Goal: Task Accomplishment & Management: Manage account settings

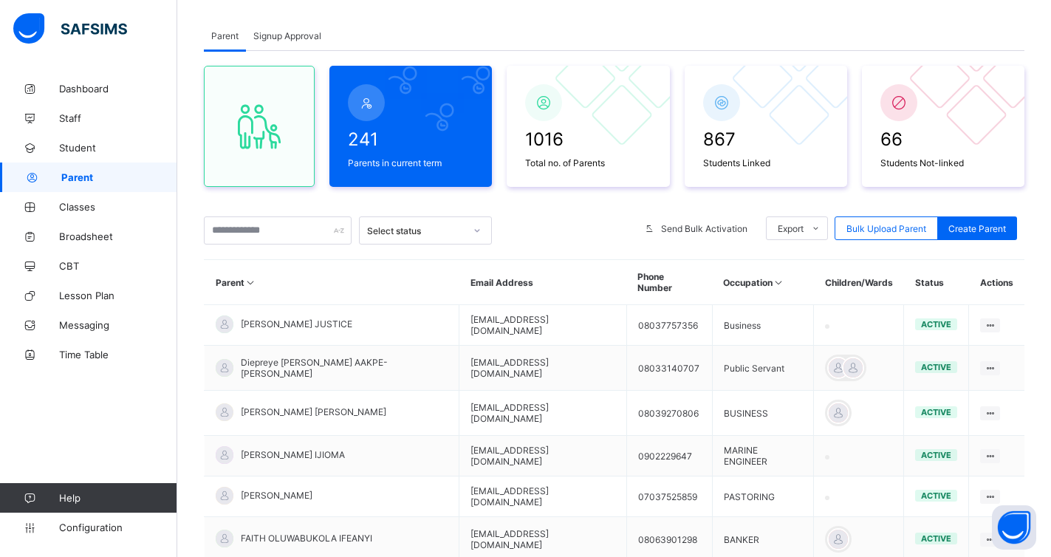
scroll to position [75, 0]
click at [259, 233] on input "text" at bounding box center [278, 231] width 148 height 28
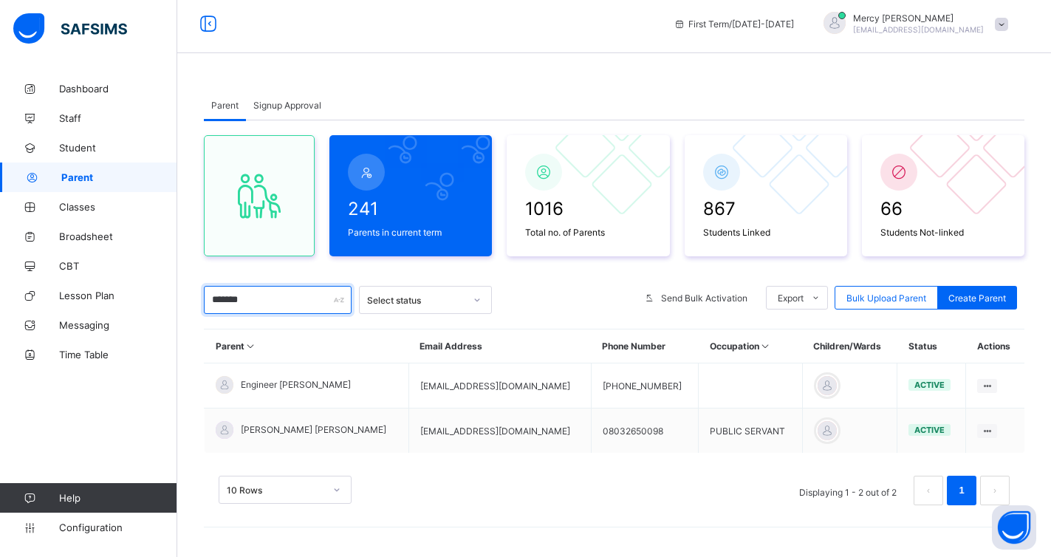
scroll to position [6, 0]
type input "*******"
click at [70, 146] on span "Student" at bounding box center [118, 148] width 118 height 12
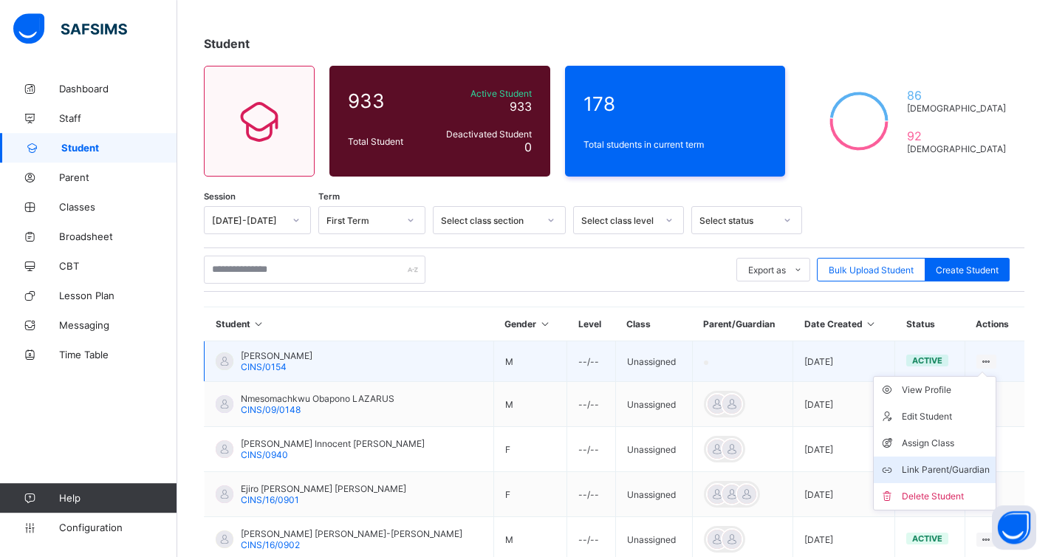
scroll to position [81, 0]
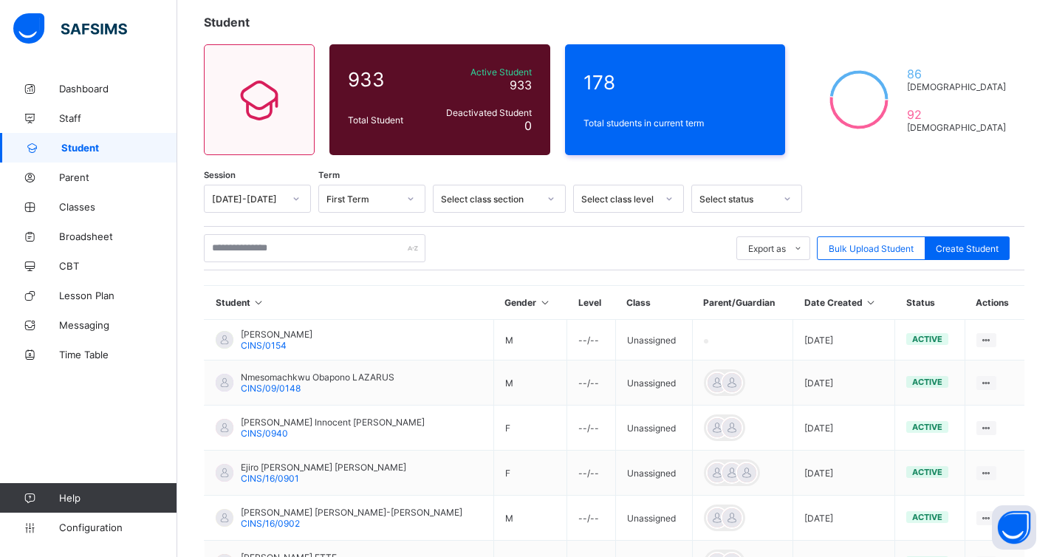
drag, startPoint x: 81, startPoint y: 208, endPoint x: 177, endPoint y: 248, distance: 104.3
click at [81, 208] on span "Classes" at bounding box center [118, 207] width 118 height 12
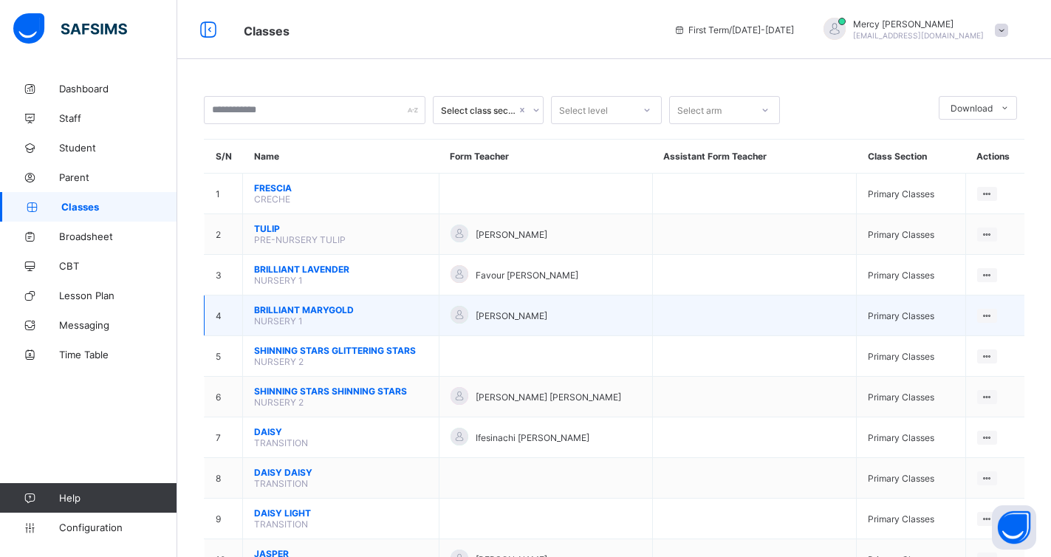
click at [282, 313] on span "BRILLIANT MARYGOLD" at bounding box center [341, 309] width 174 height 11
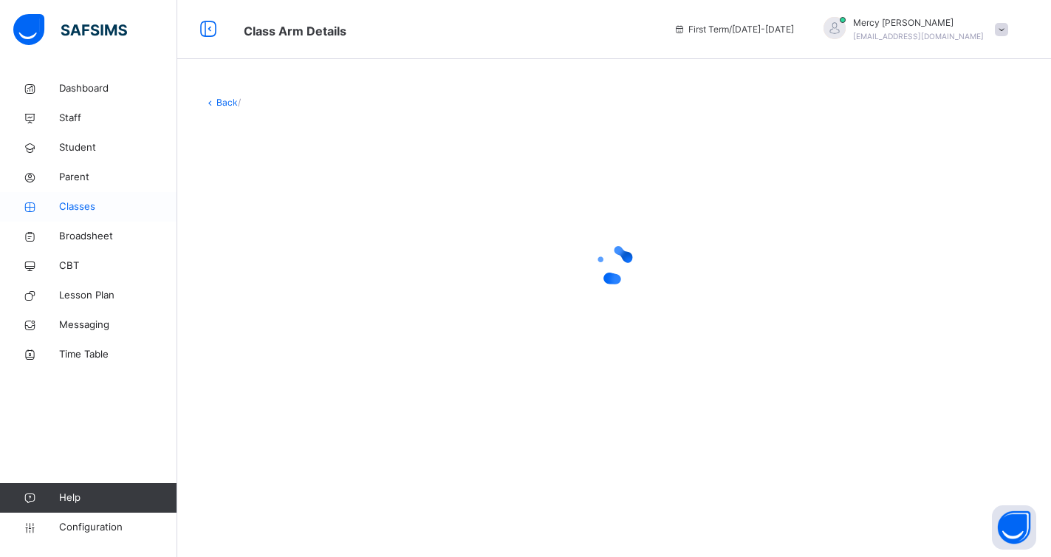
click at [77, 210] on span "Classes" at bounding box center [118, 207] width 118 height 15
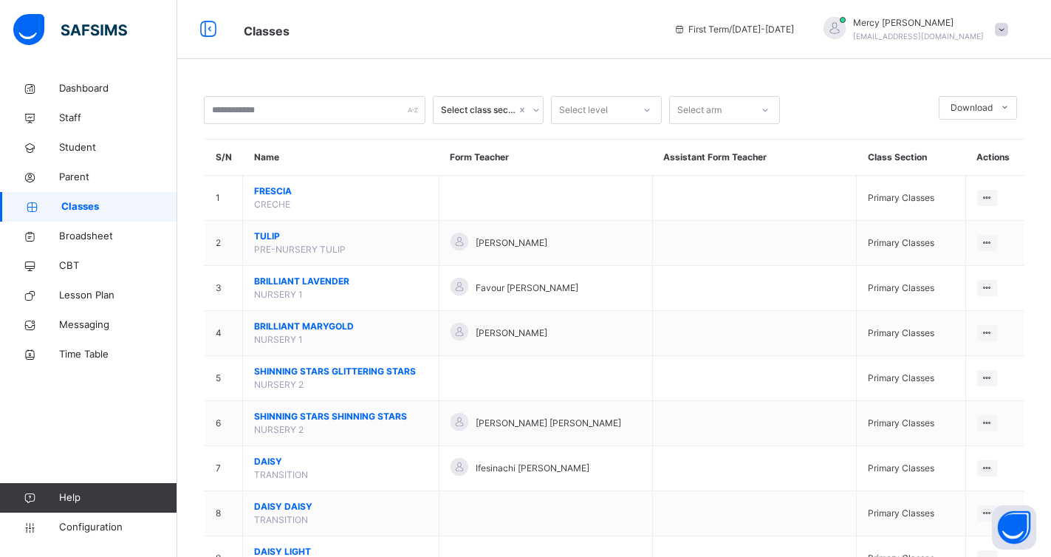
click at [296, 282] on span "BRILLIANT LAVENDER" at bounding box center [341, 281] width 174 height 13
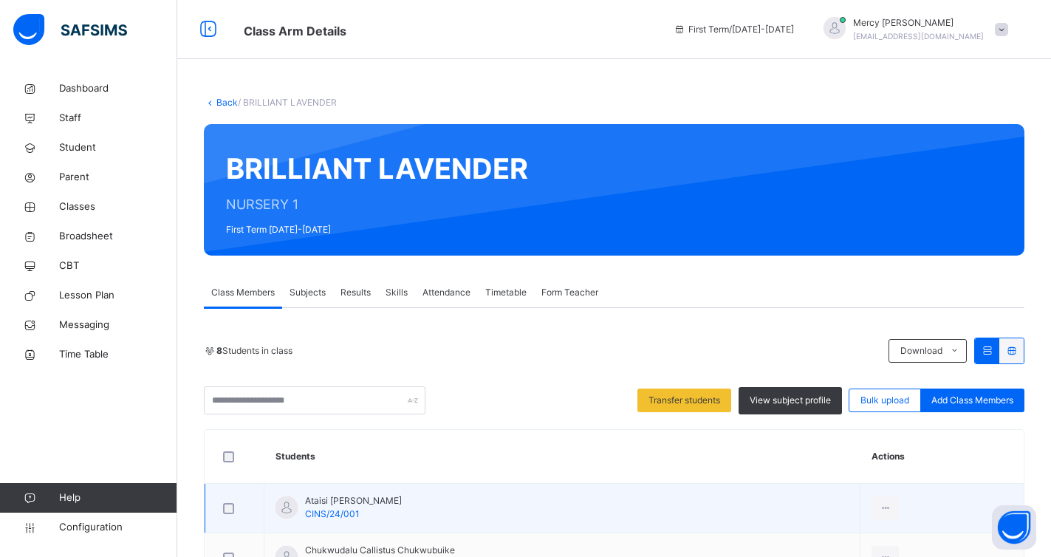
scroll to position [151, 0]
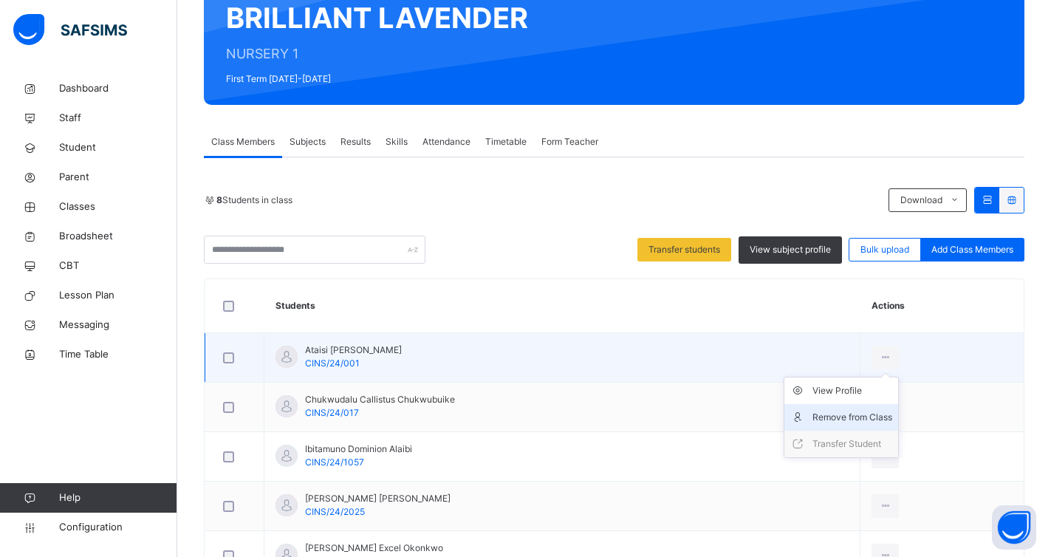
click at [857, 418] on div "Remove from Class" at bounding box center [853, 417] width 80 height 15
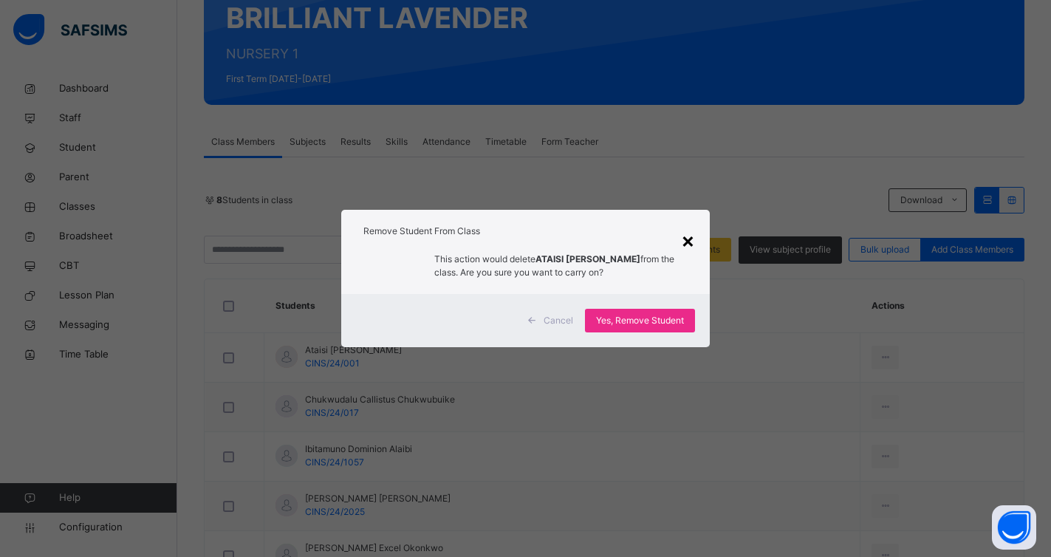
click at [688, 240] on div "×" at bounding box center [688, 240] width 14 height 31
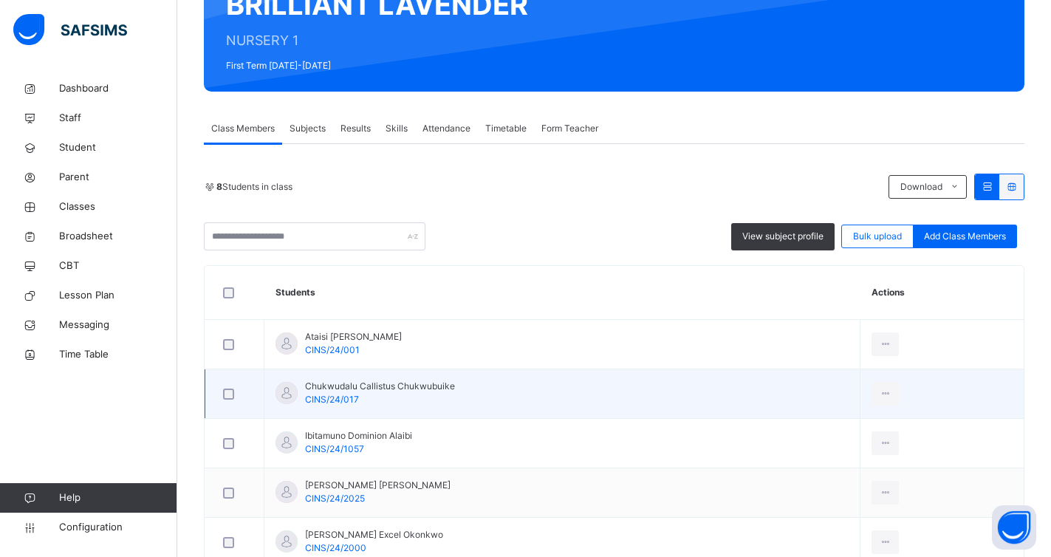
scroll to position [103, 0]
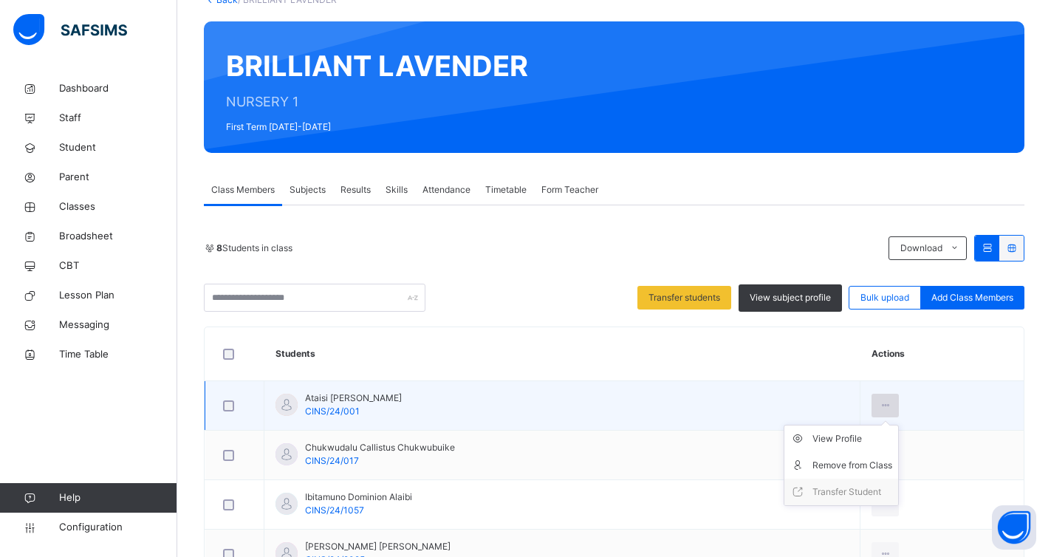
click at [892, 409] on icon at bounding box center [885, 405] width 13 height 13
click at [750, 382] on td "Ataisi Ariana Awo CINS/24/001" at bounding box center [563, 406] width 596 height 50
click at [859, 439] on div "View Profile" at bounding box center [853, 439] width 80 height 15
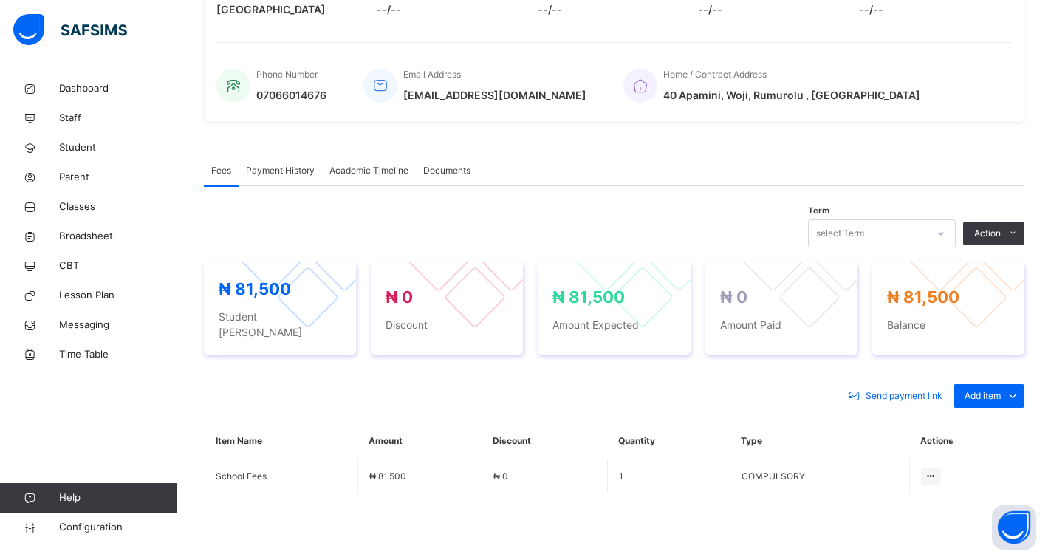
scroll to position [103, 0]
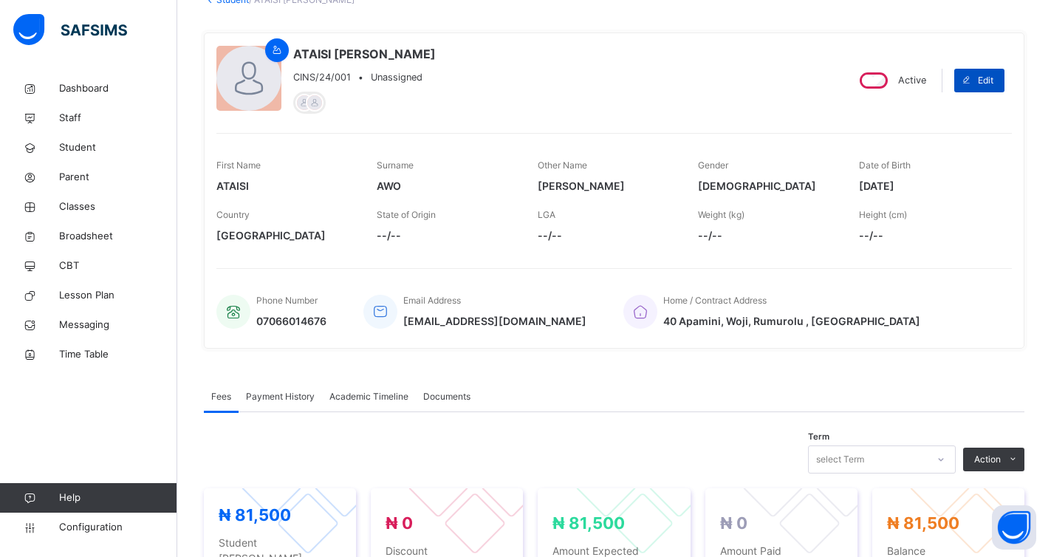
click at [978, 86] on span at bounding box center [967, 81] width 24 height 24
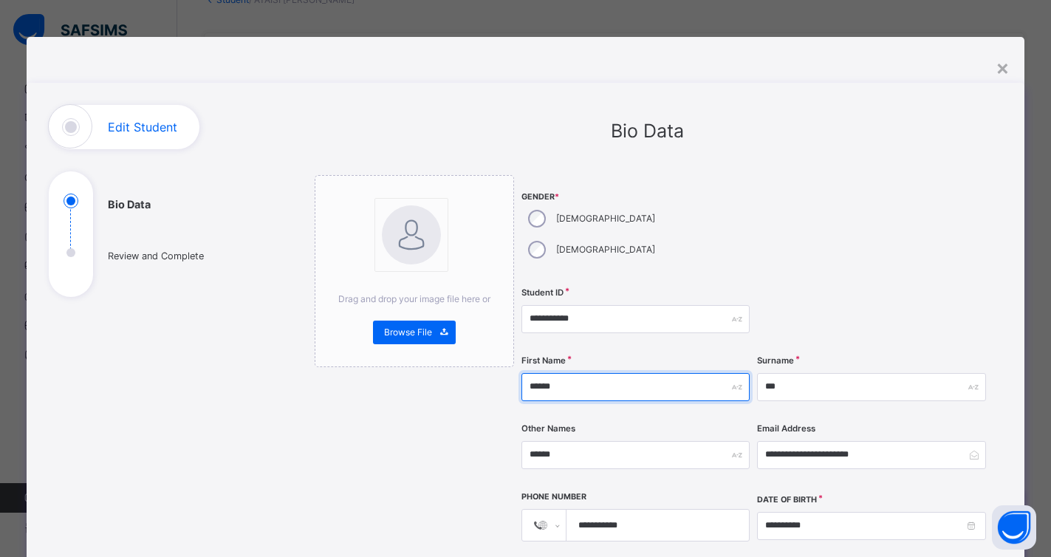
click at [554, 373] on input "******" at bounding box center [636, 387] width 228 height 28
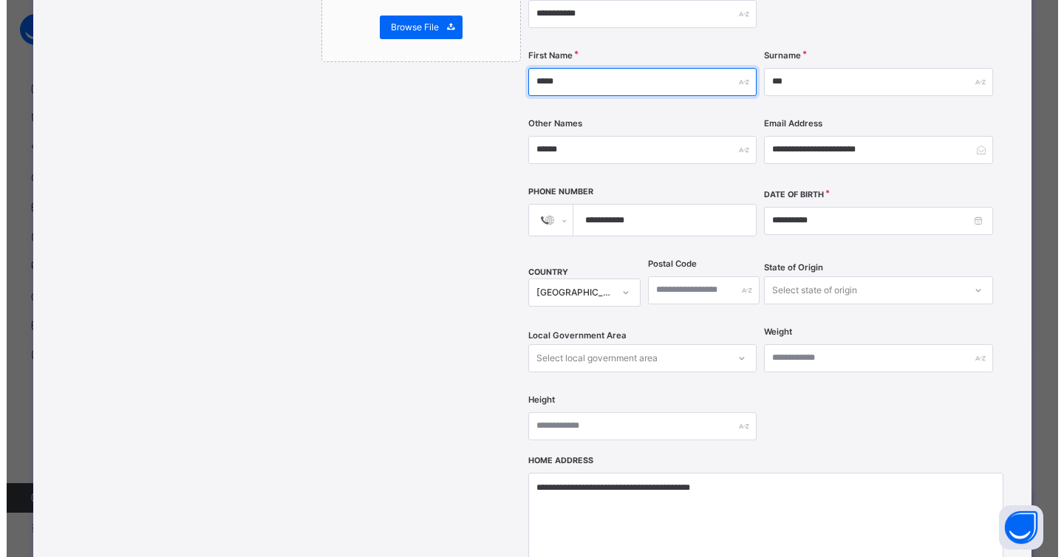
scroll to position [174, 0]
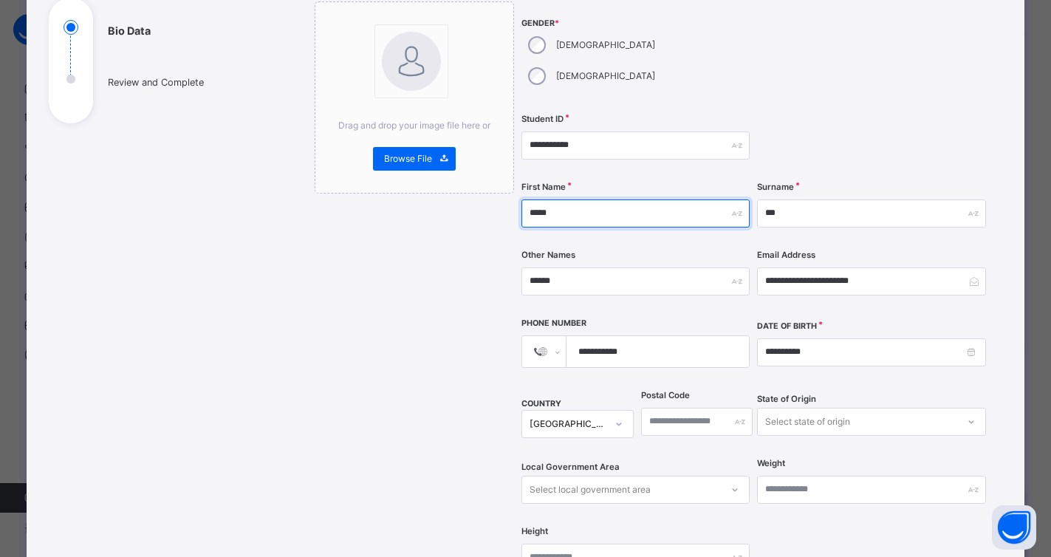
type input "******"
click at [399, 159] on span "Browse File" at bounding box center [408, 158] width 48 height 13
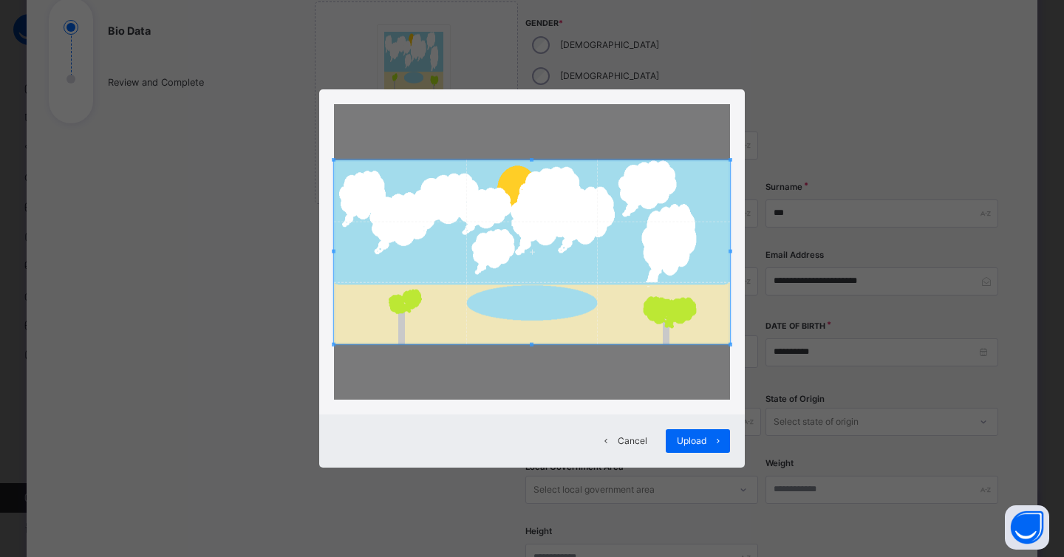
click at [724, 397] on div at bounding box center [532, 252] width 396 height 296
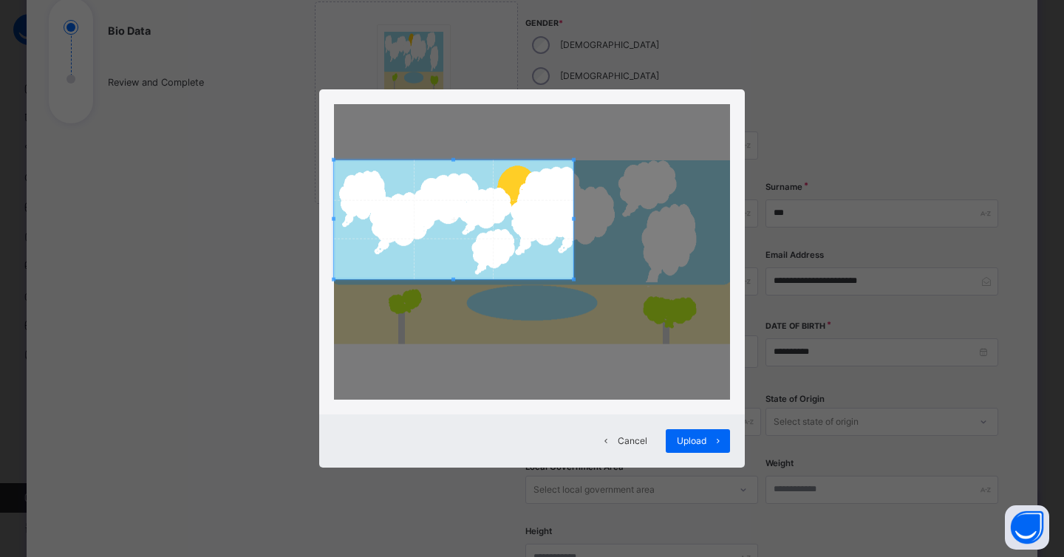
click at [572, 277] on span at bounding box center [574, 279] width 4 height 4
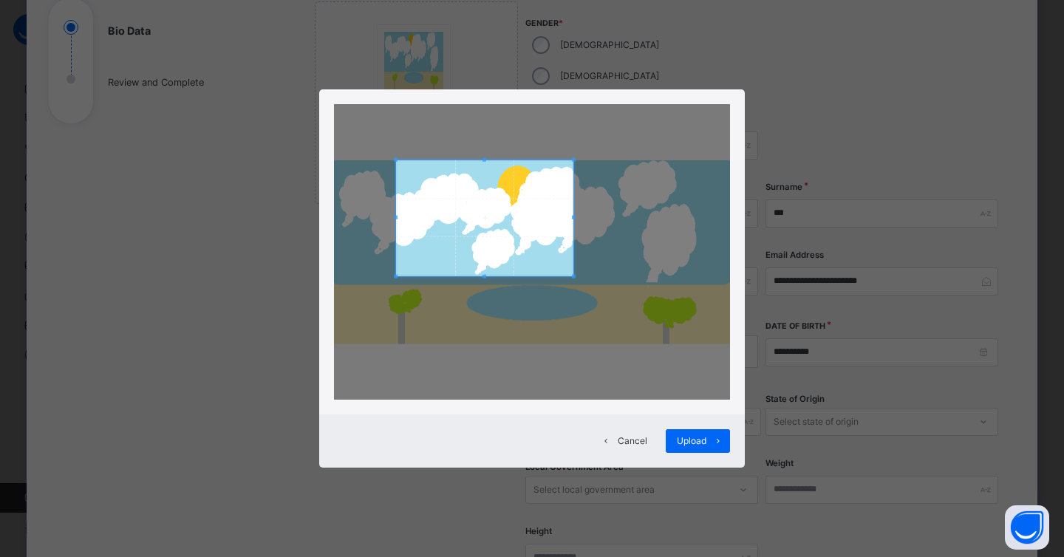
click at [395, 218] on span at bounding box center [396, 218] width 4 height 4
click at [689, 439] on span "Upload" at bounding box center [692, 440] width 30 height 13
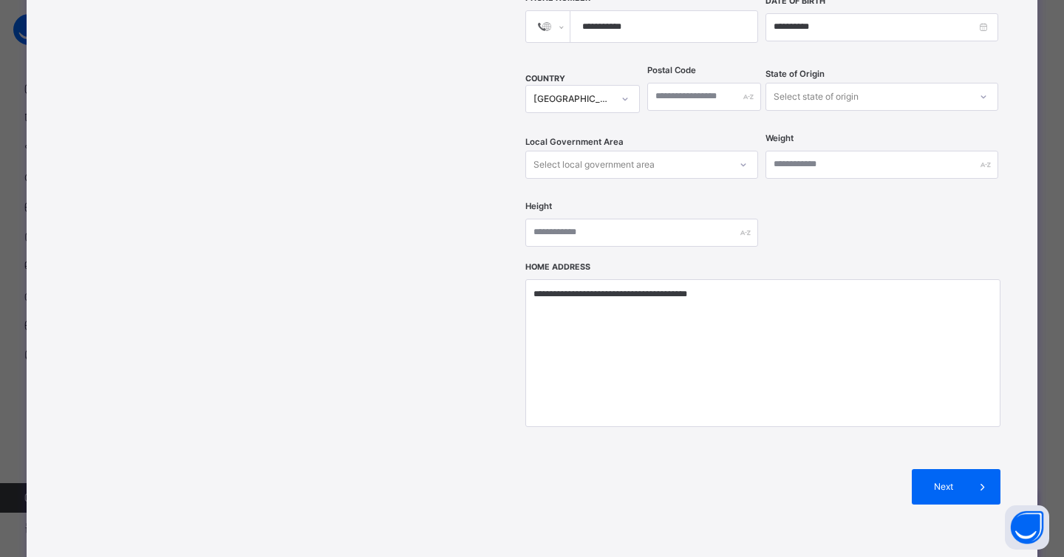
scroll to position [506, 0]
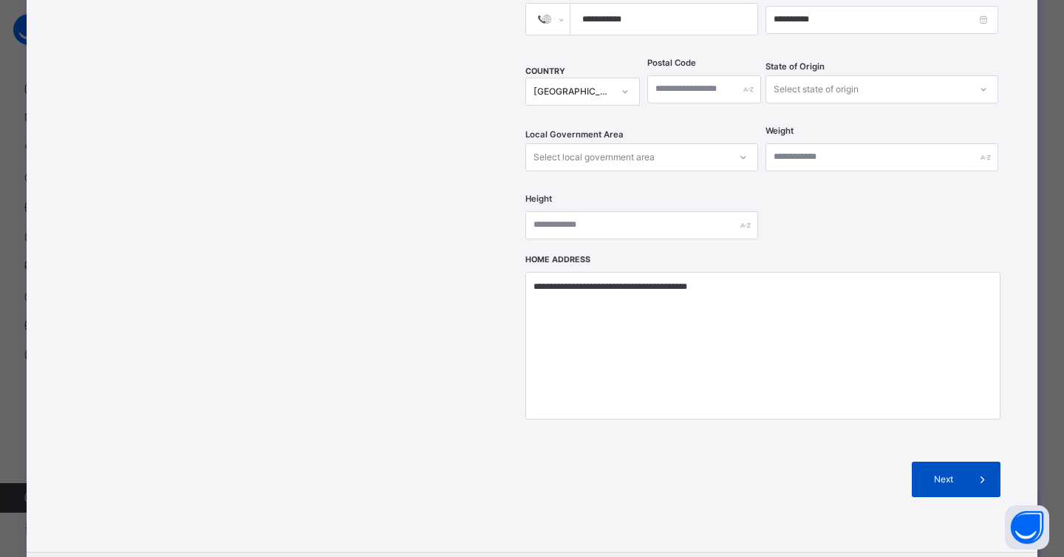
click at [937, 473] on span "Next" at bounding box center [944, 479] width 42 height 13
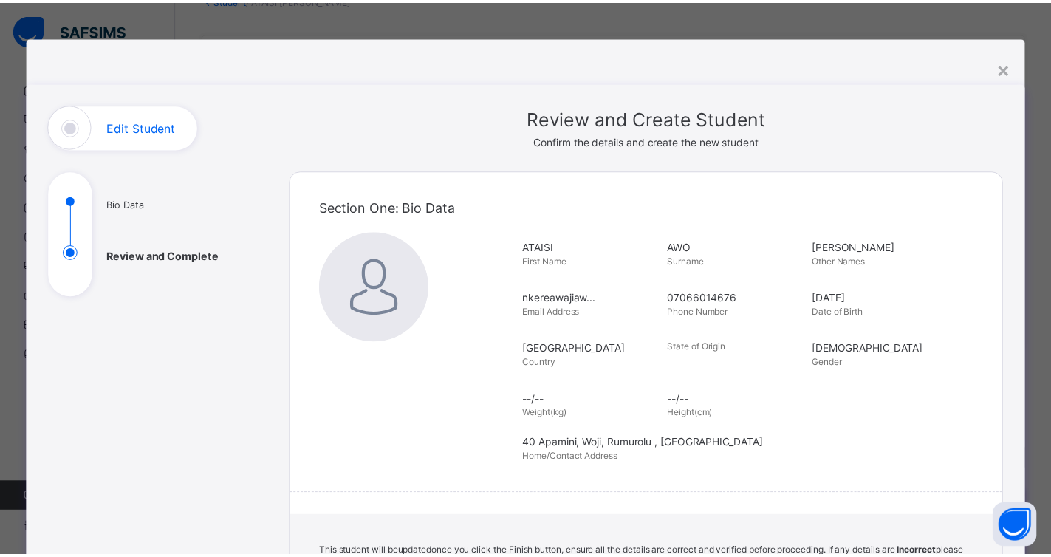
scroll to position [256, 0]
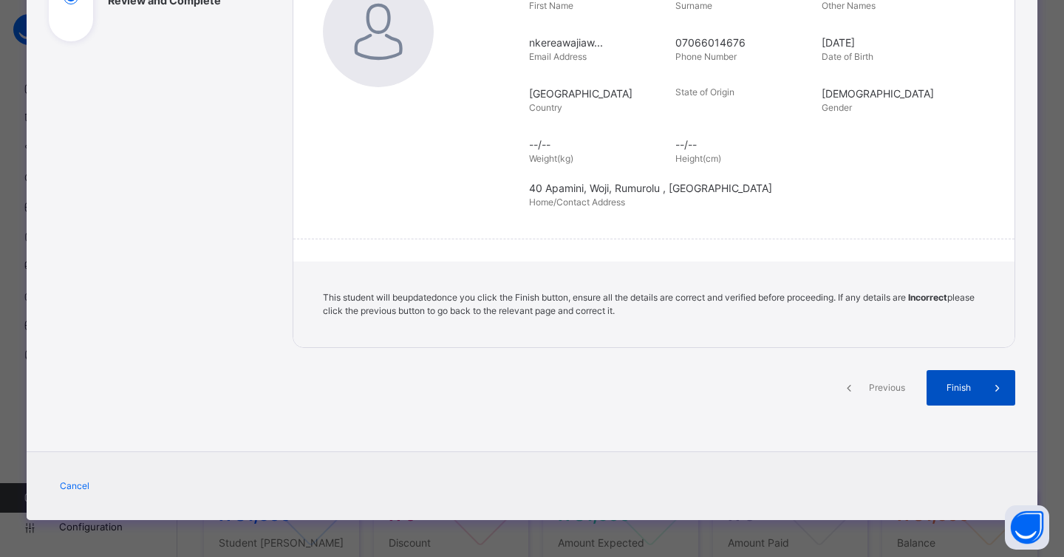
click at [947, 385] on span "Finish" at bounding box center [959, 387] width 42 height 13
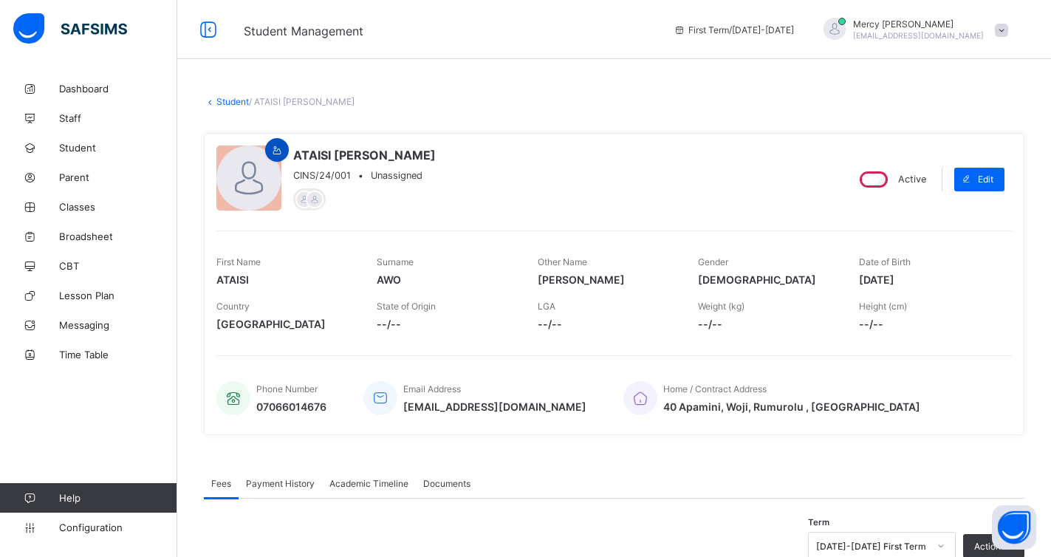
click at [270, 154] on span at bounding box center [277, 150] width 18 height 11
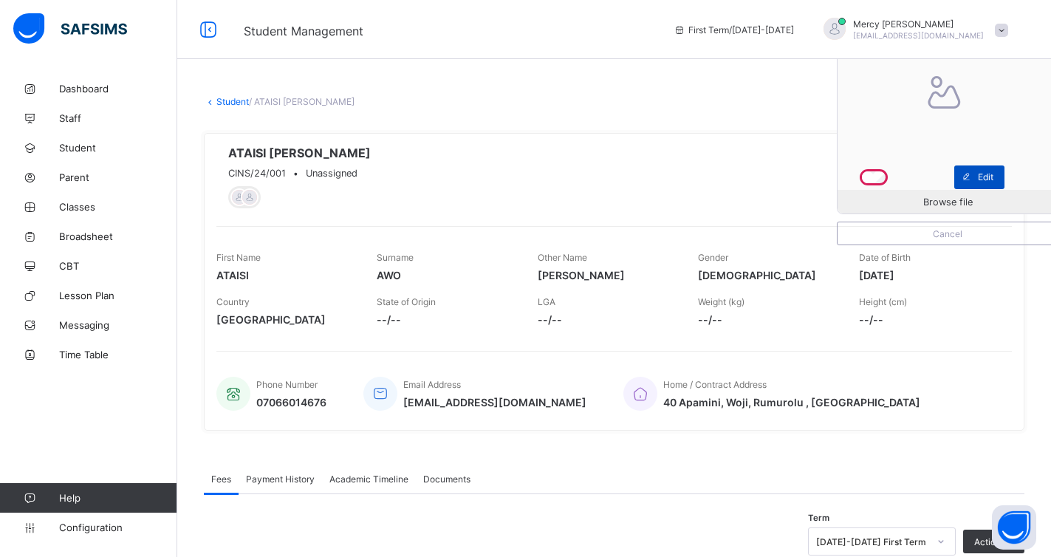
click at [972, 174] on icon at bounding box center [966, 177] width 11 height 10
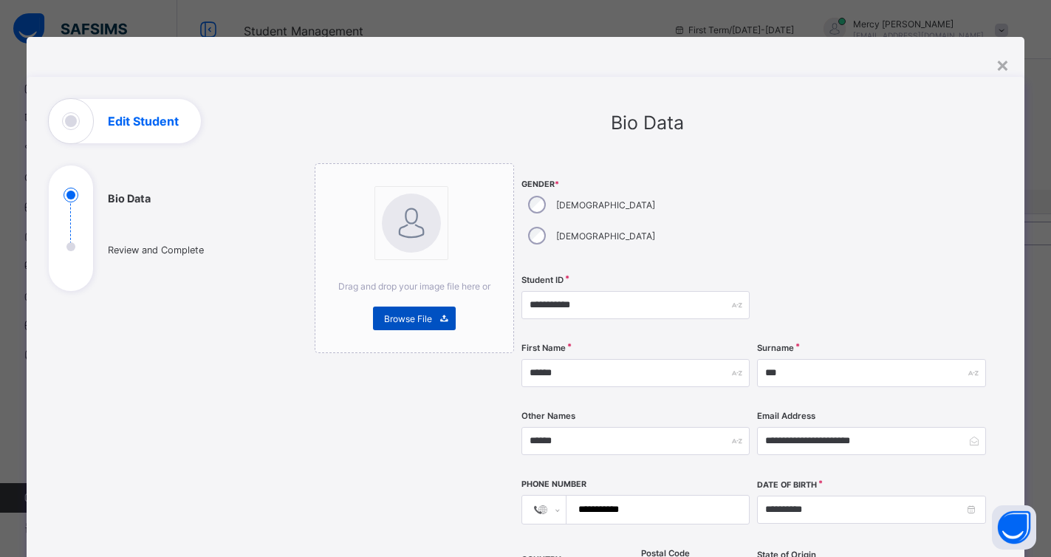
click at [395, 312] on div "Browse File" at bounding box center [414, 319] width 83 height 24
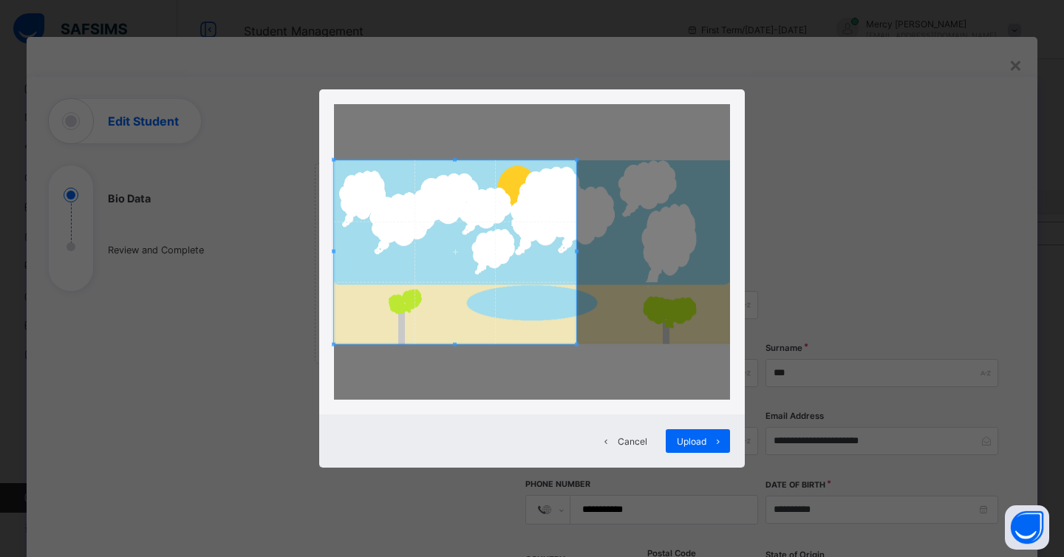
click at [576, 279] on span at bounding box center [577, 252] width 4 height 184
click at [692, 446] on span "Upload" at bounding box center [692, 441] width 30 height 11
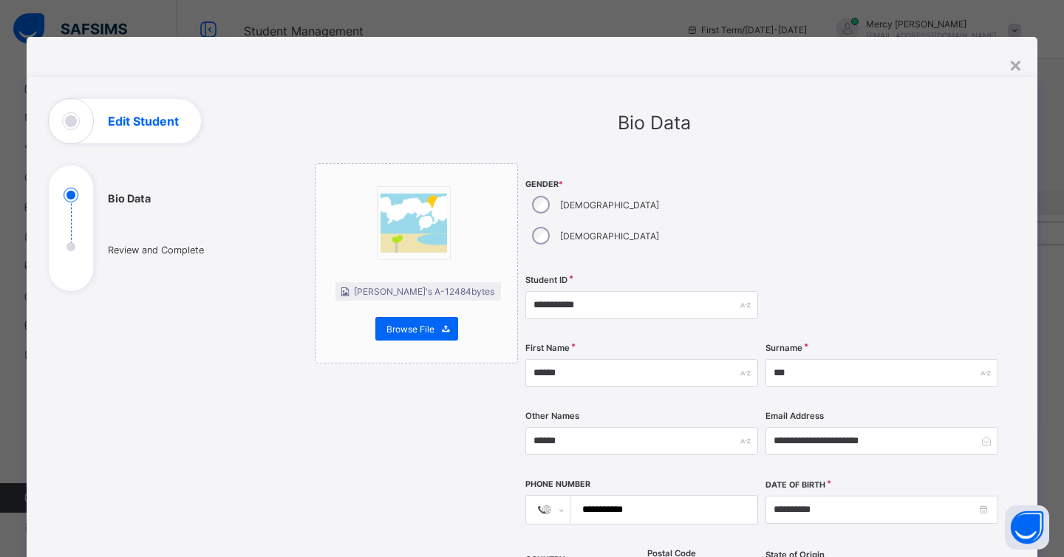
click at [425, 235] on img at bounding box center [414, 223] width 78 height 59
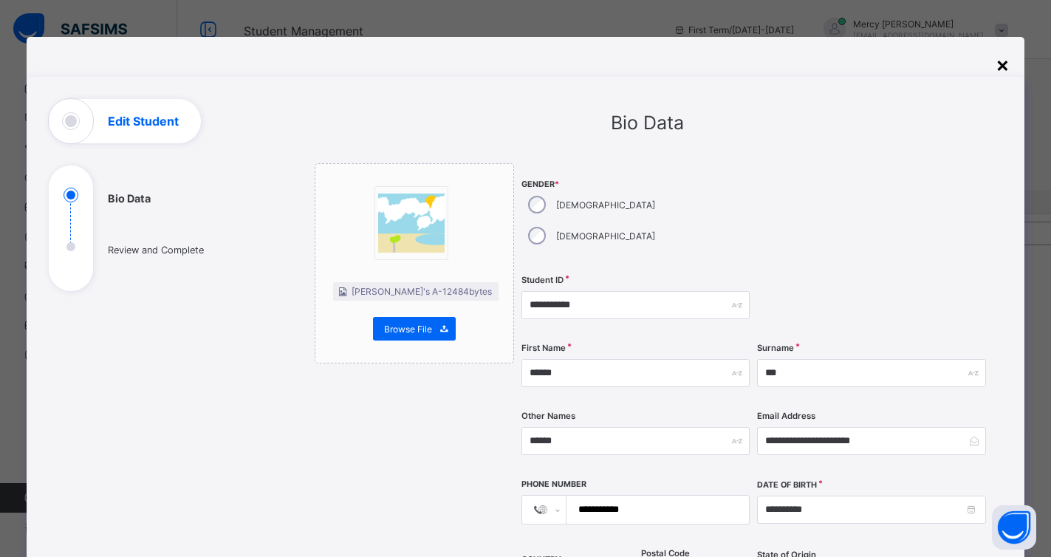
click at [998, 66] on div "×" at bounding box center [1003, 64] width 14 height 25
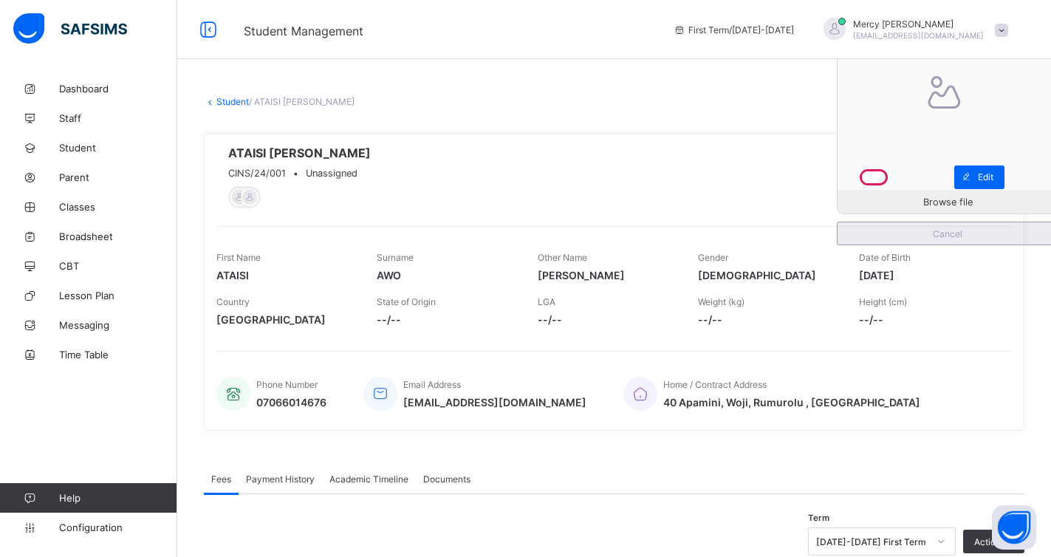
click at [944, 237] on span "Cancel" at bounding box center [948, 233] width 198 height 11
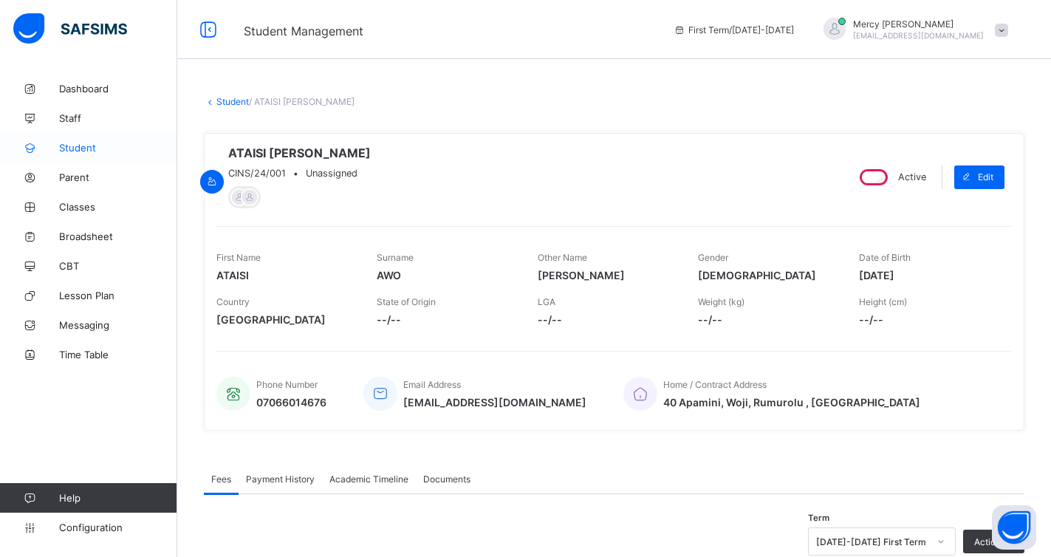
click at [72, 143] on span "Student" at bounding box center [118, 148] width 118 height 12
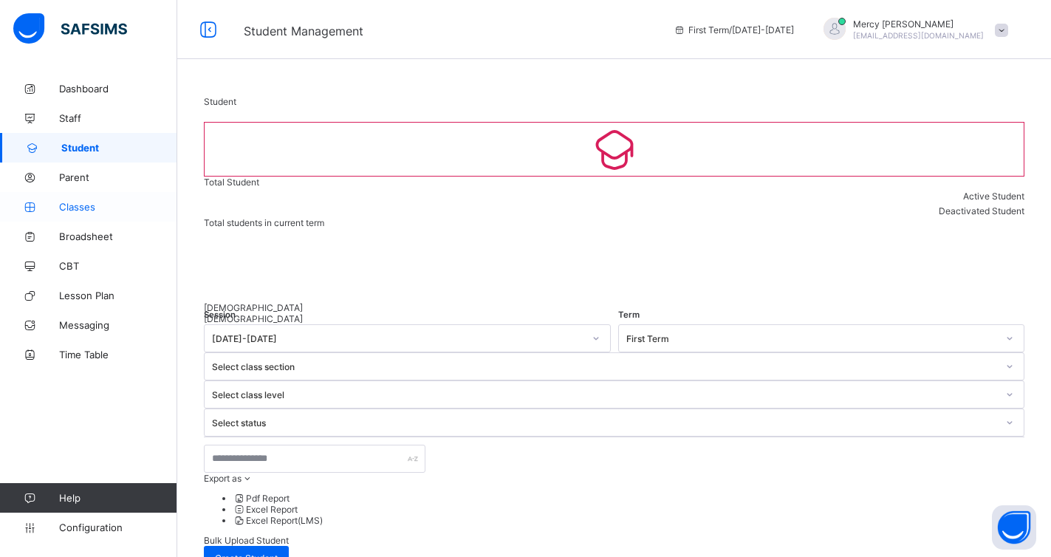
click at [71, 205] on span "Classes" at bounding box center [118, 207] width 118 height 12
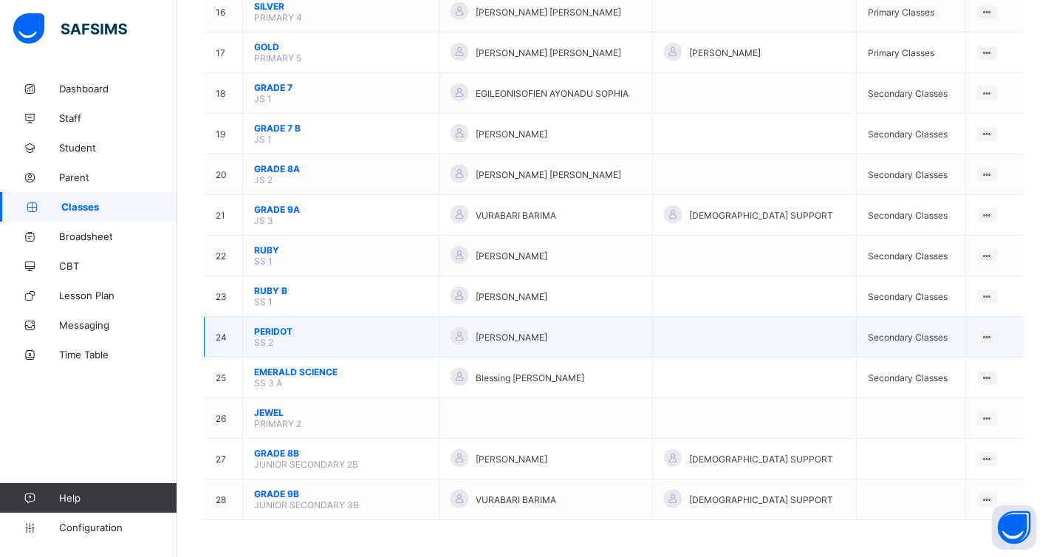
scroll to position [791, 0]
click at [284, 333] on span "PERIDOT" at bounding box center [341, 331] width 174 height 11
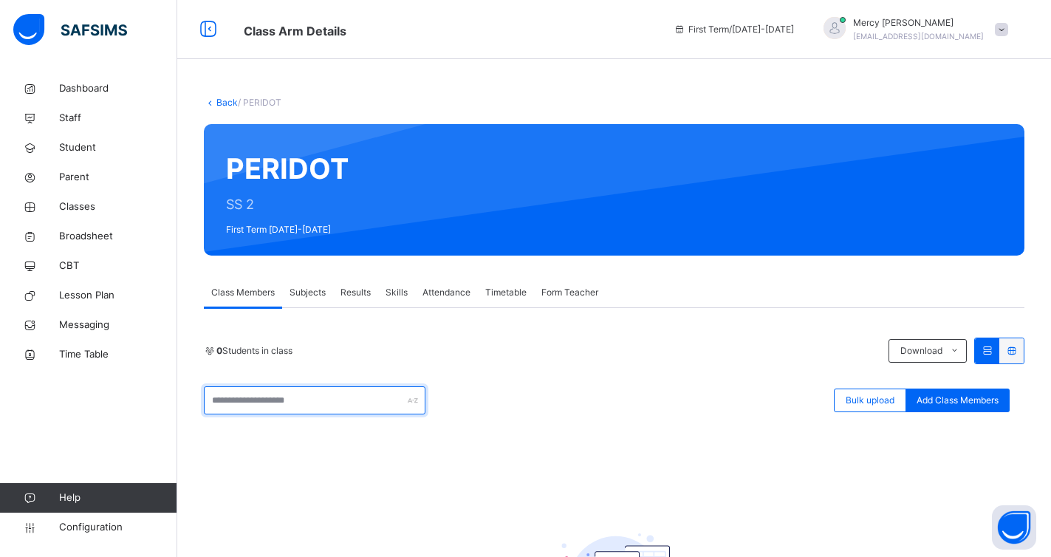
click at [286, 398] on input "text" at bounding box center [315, 400] width 222 height 28
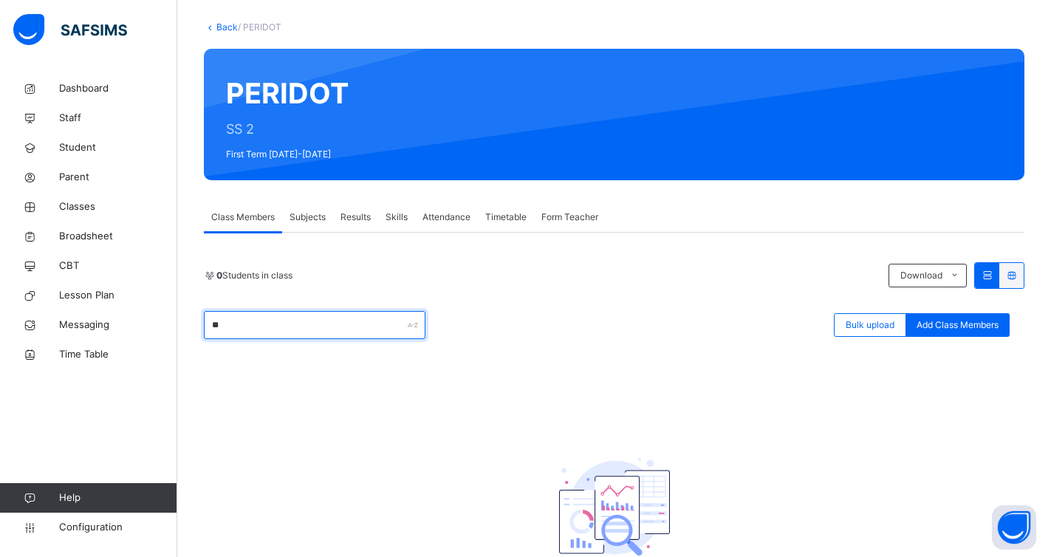
type input "*"
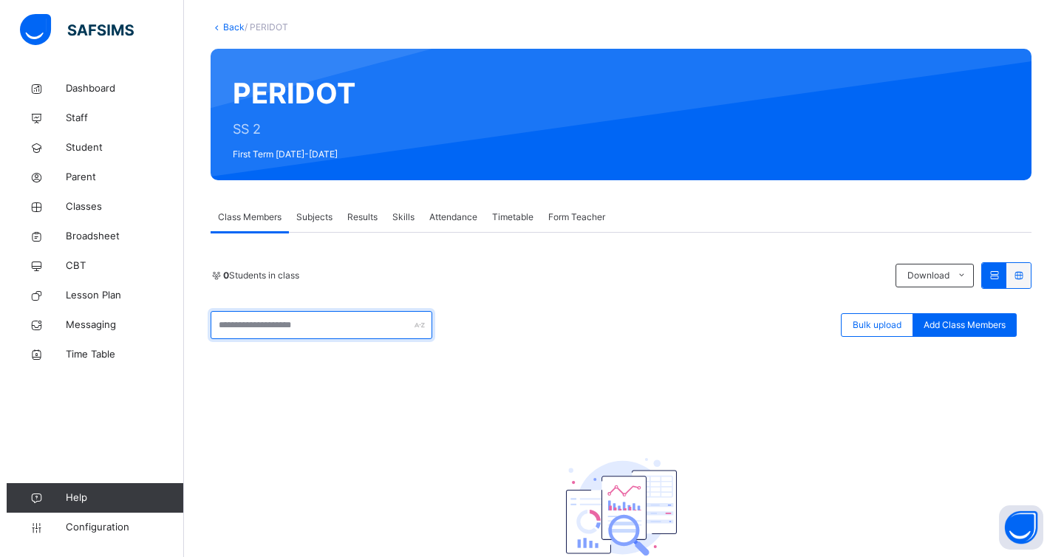
scroll to position [185, 0]
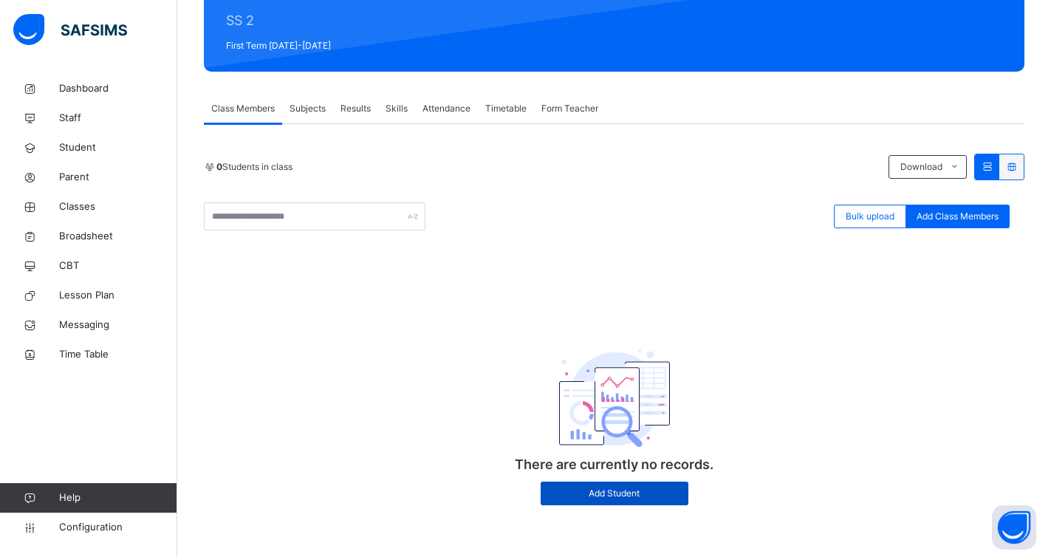
click at [638, 497] on span "Add Student" at bounding box center [615, 493] width 126 height 13
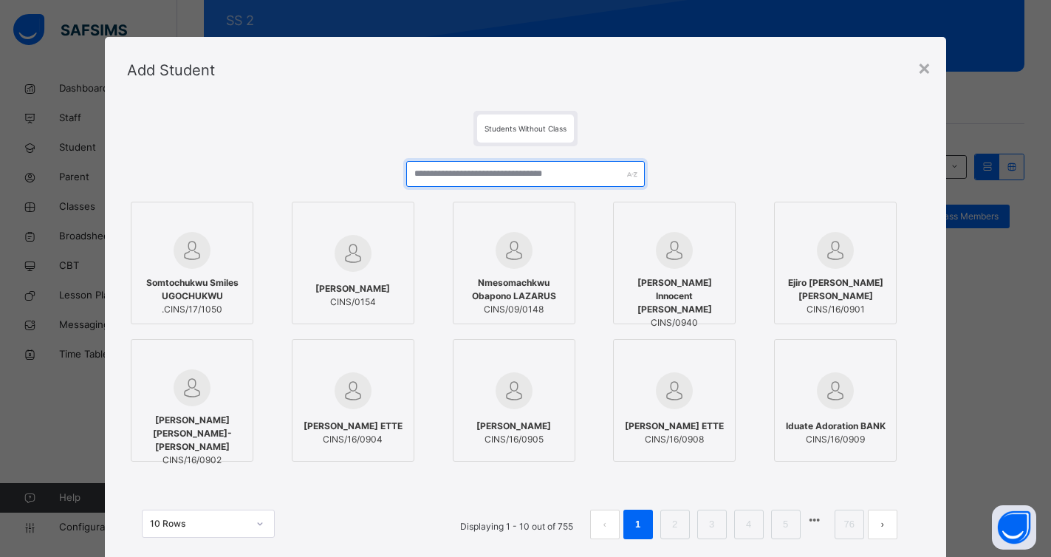
click at [502, 174] on input "text" at bounding box center [525, 174] width 239 height 26
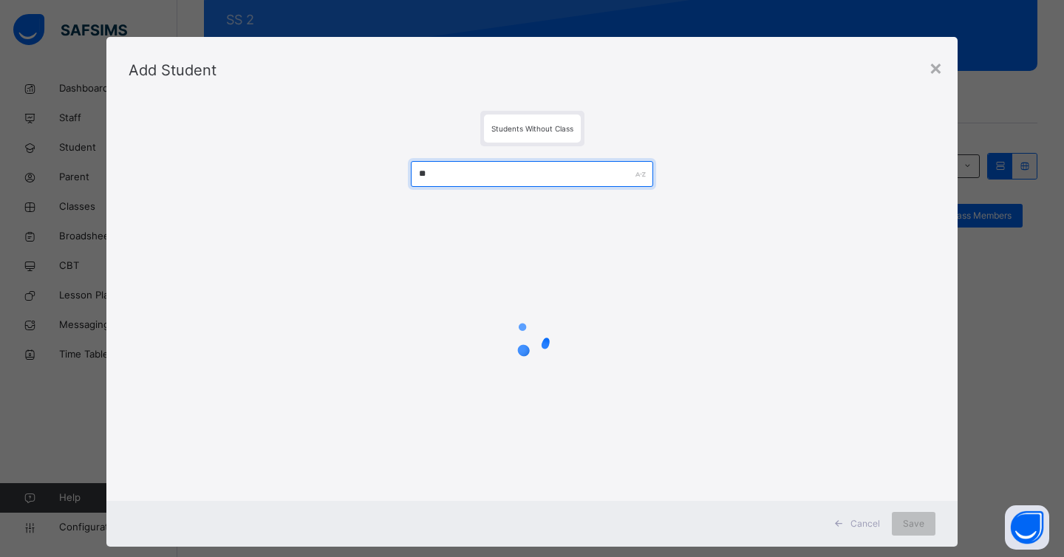
type input "*"
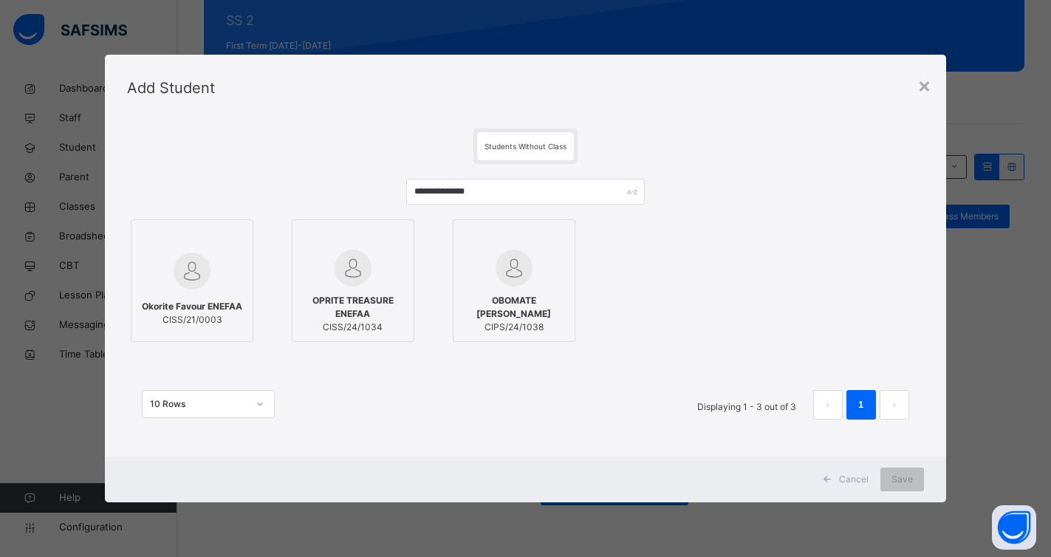
click at [212, 317] on span "CISS/21/0003" at bounding box center [192, 319] width 100 height 13
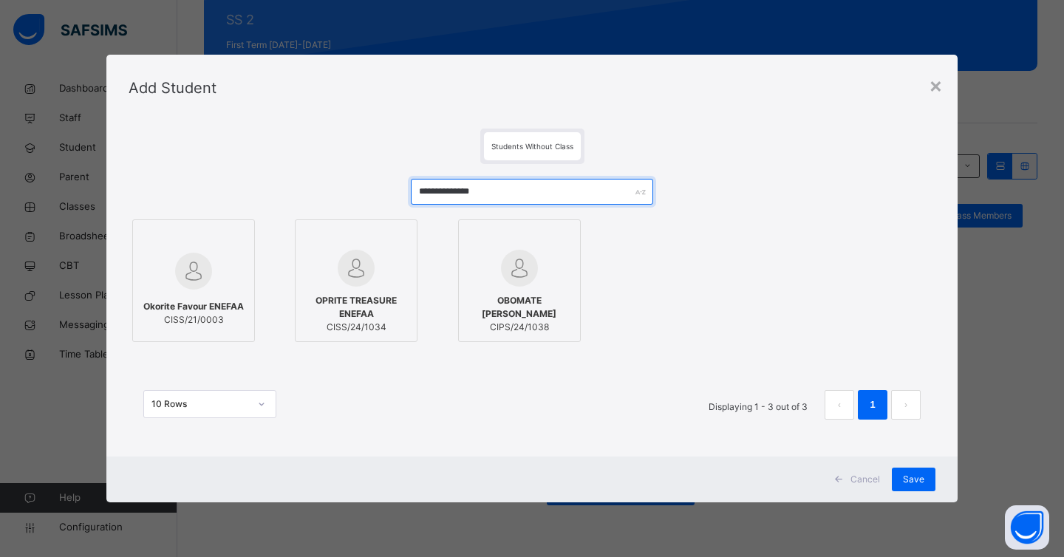
click at [511, 196] on input "**********" at bounding box center [532, 192] width 242 height 26
type input "*"
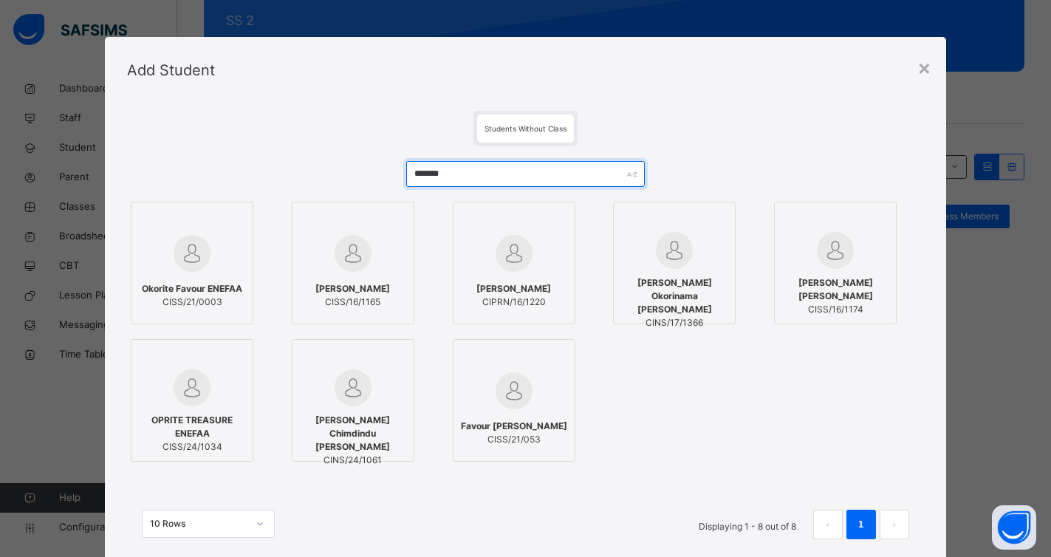
type input "*******"
click at [214, 284] on span "Okorite Favour ENEFAA" at bounding box center [192, 288] width 100 height 13
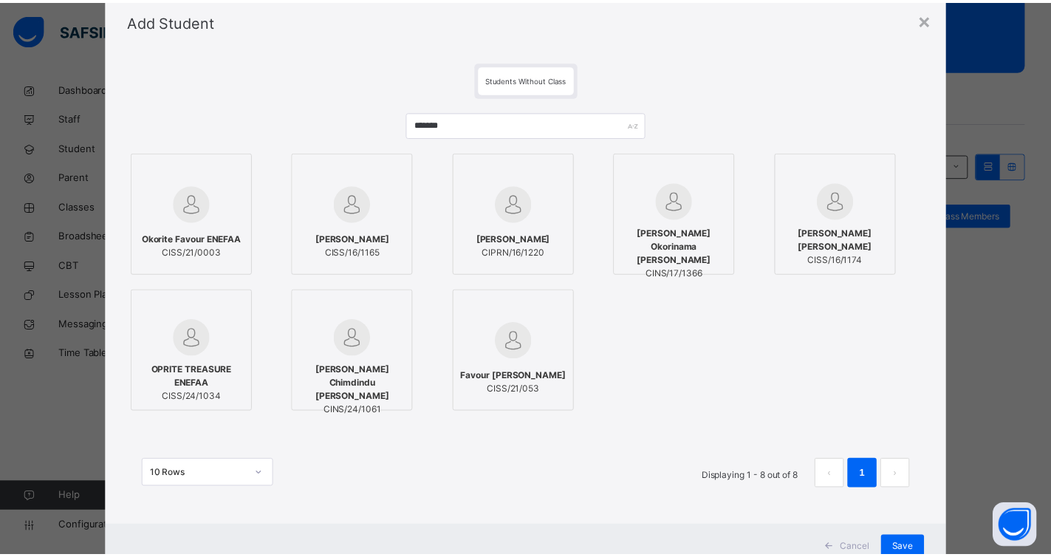
scroll to position [102, 0]
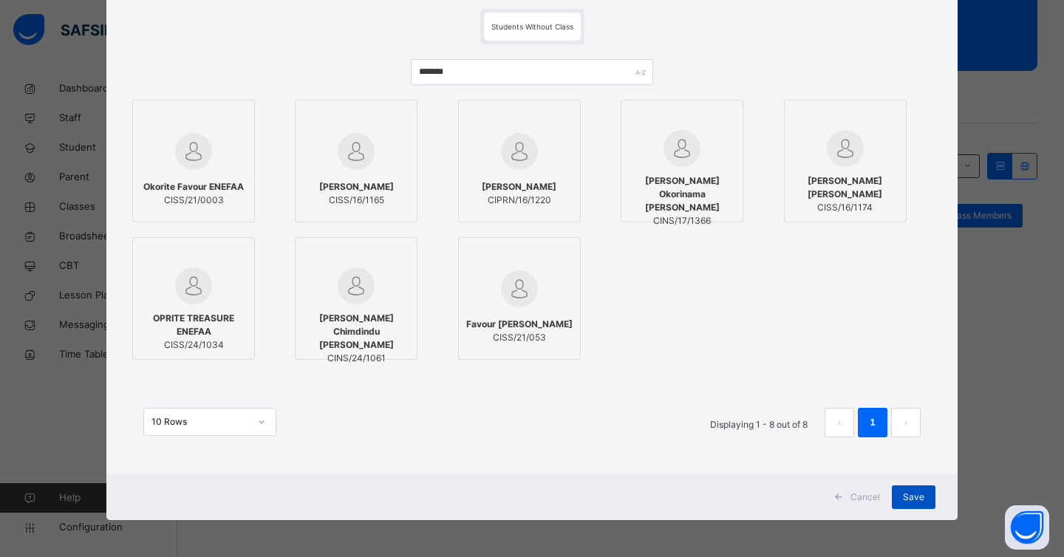
click at [910, 497] on span "Save" at bounding box center [913, 497] width 21 height 13
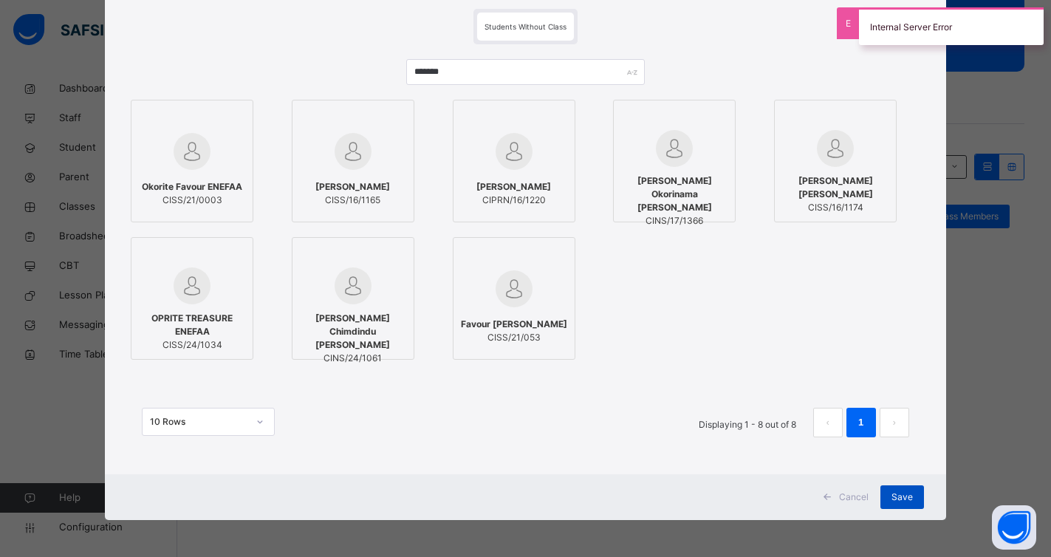
click at [888, 500] on div "Save" at bounding box center [903, 497] width 44 height 24
click at [889, 497] on div "Save" at bounding box center [903, 497] width 44 height 24
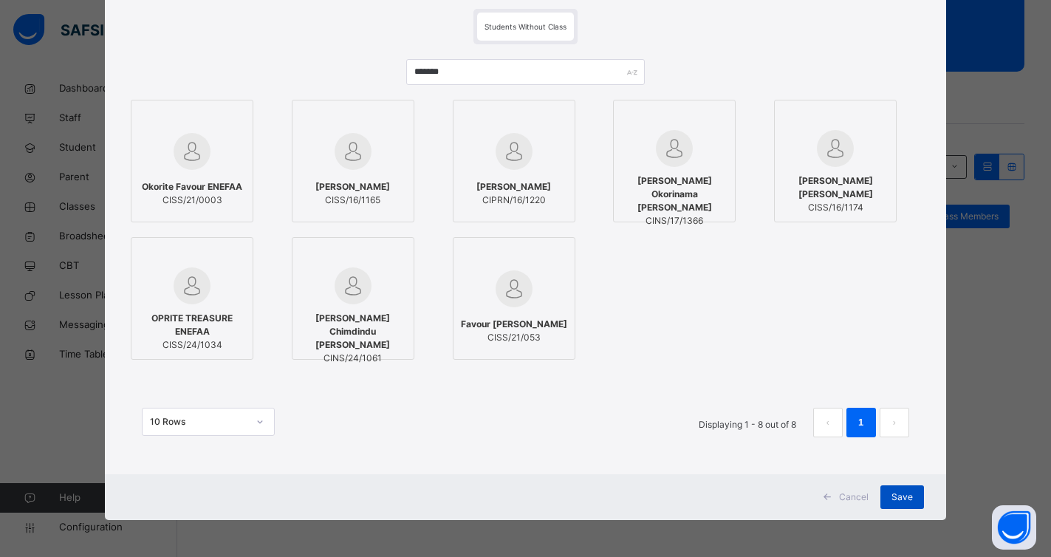
click at [884, 502] on div "Save" at bounding box center [903, 497] width 44 height 24
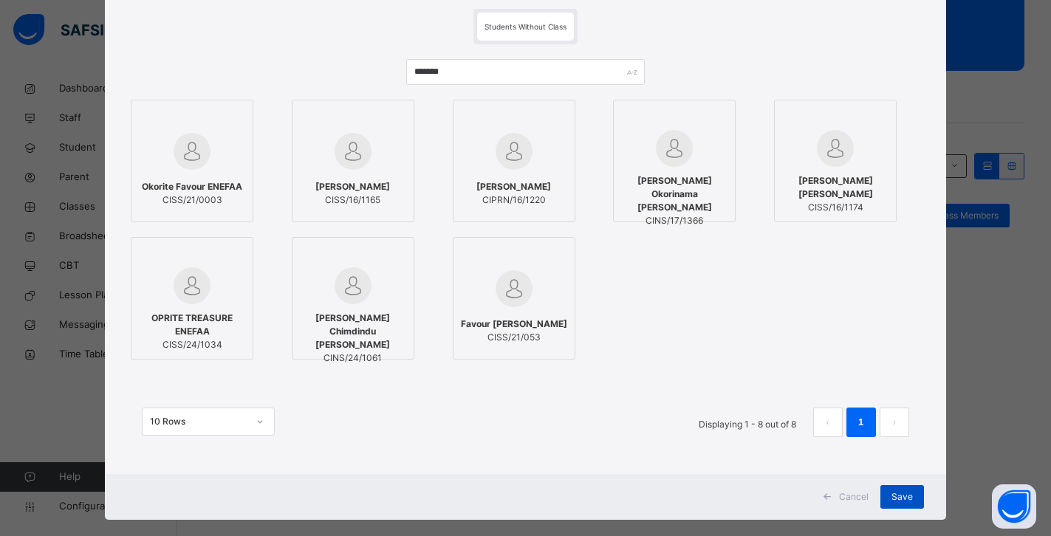
click at [890, 502] on div "Save" at bounding box center [903, 497] width 44 height 24
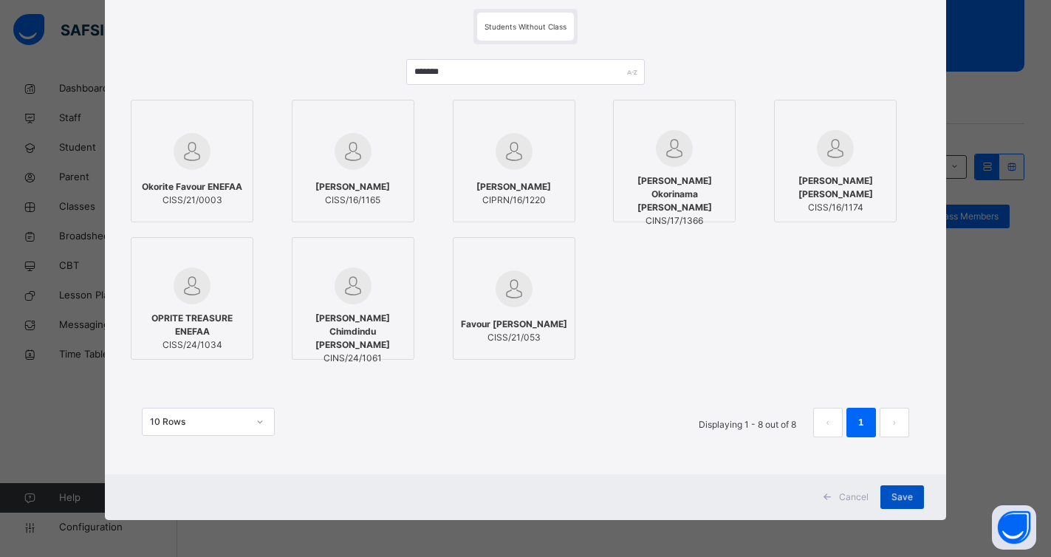
click at [890, 502] on div "Save" at bounding box center [903, 497] width 44 height 24
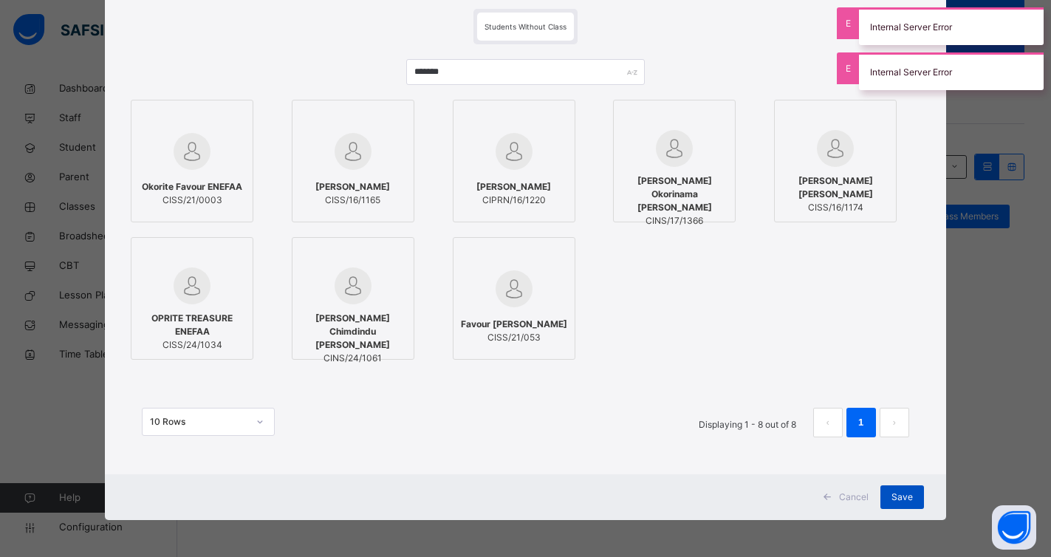
click at [914, 501] on div "Save" at bounding box center [903, 497] width 44 height 24
click at [912, 504] on div "Save" at bounding box center [903, 497] width 44 height 24
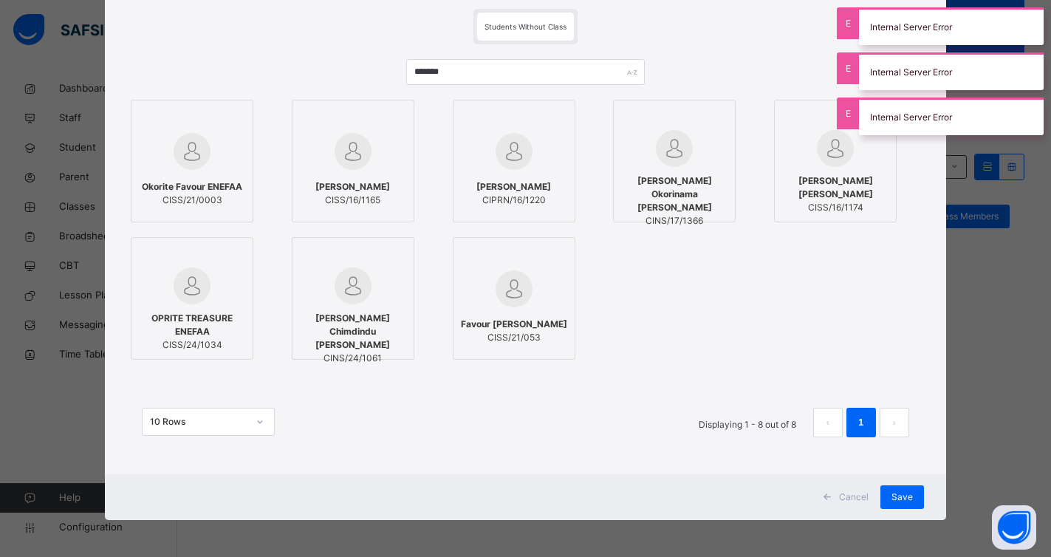
scroll to position [0, 0]
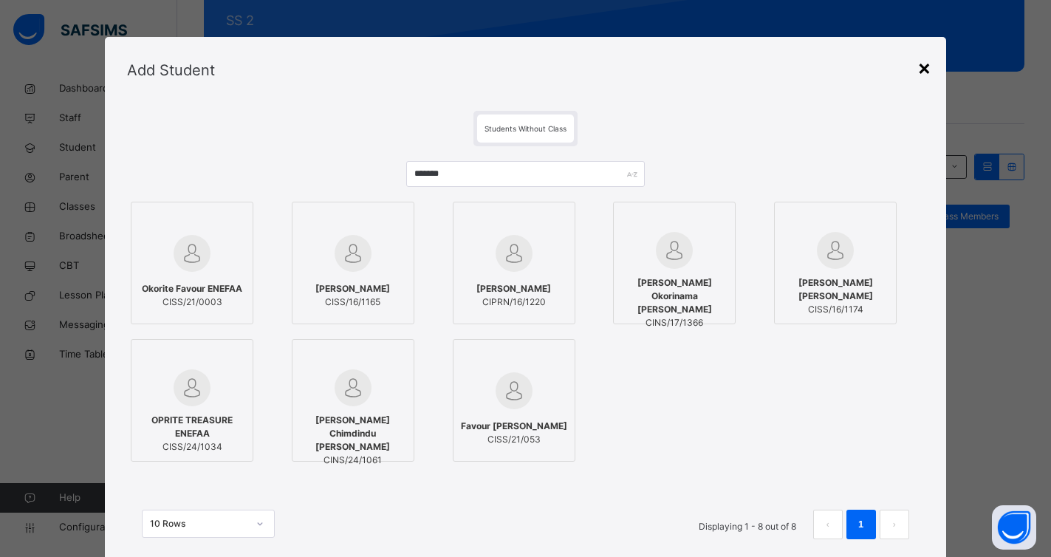
click at [924, 65] on div "×" at bounding box center [925, 67] width 14 height 31
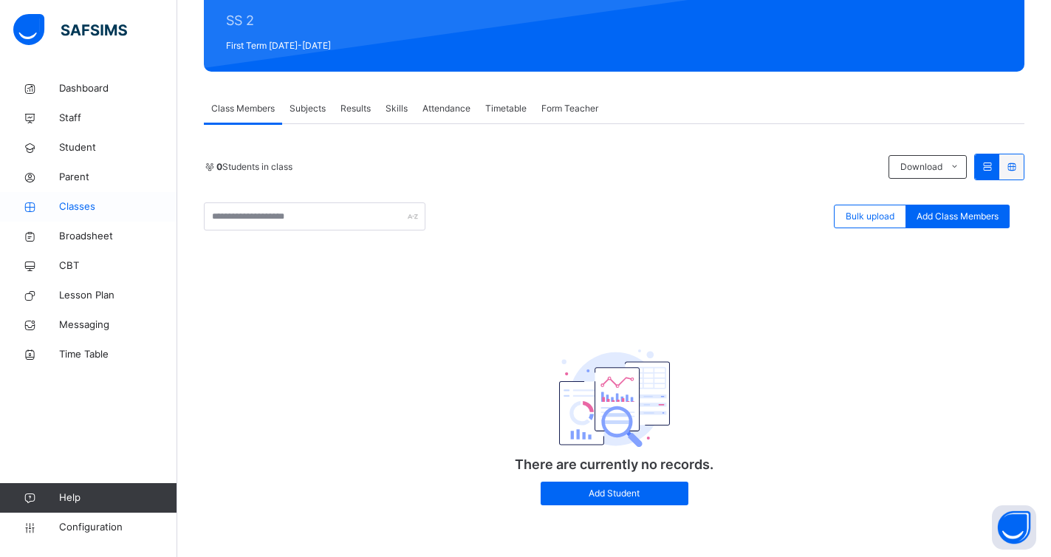
click at [86, 213] on span "Classes" at bounding box center [118, 207] width 118 height 15
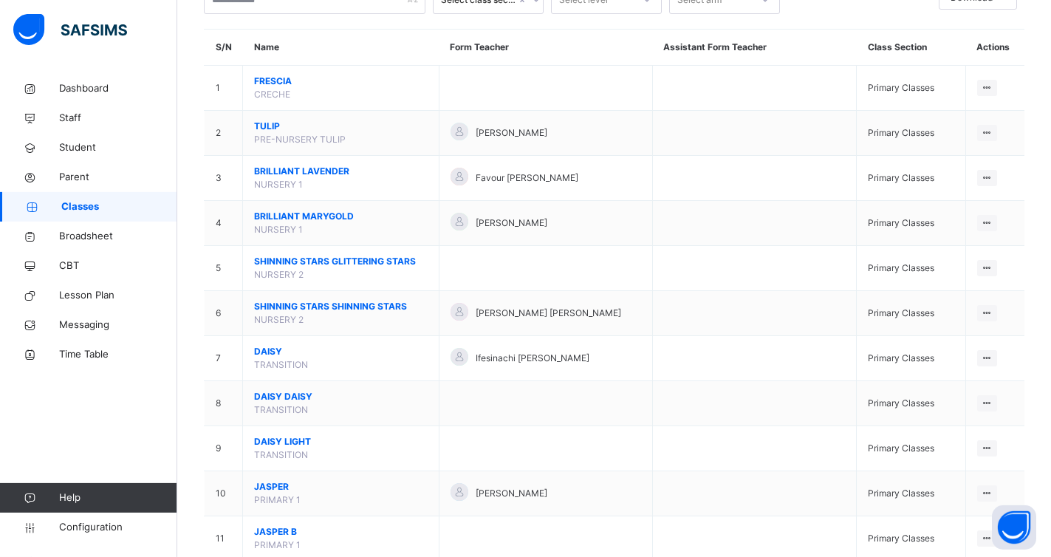
scroll to position [754, 0]
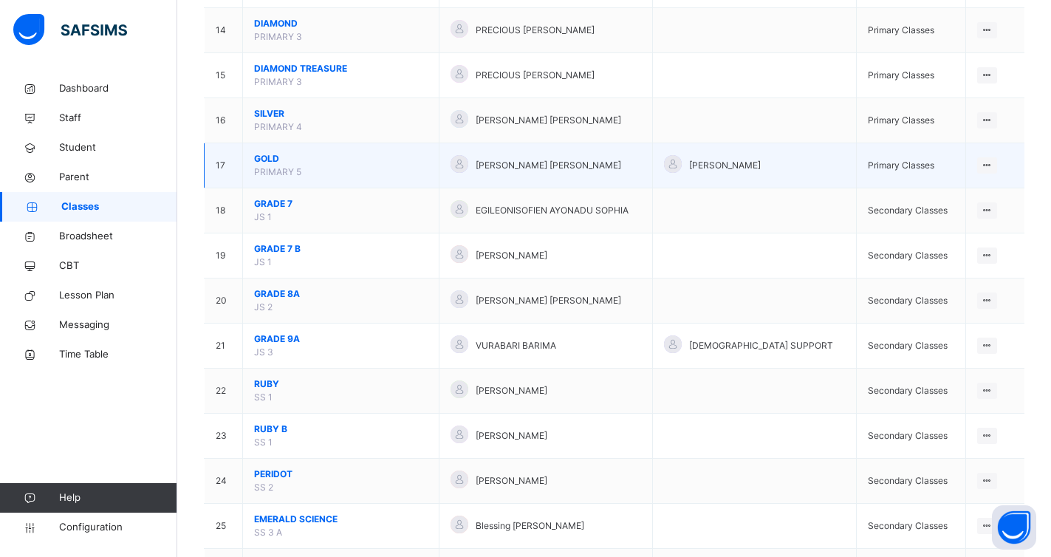
click at [270, 161] on span "GOLD" at bounding box center [341, 158] width 174 height 13
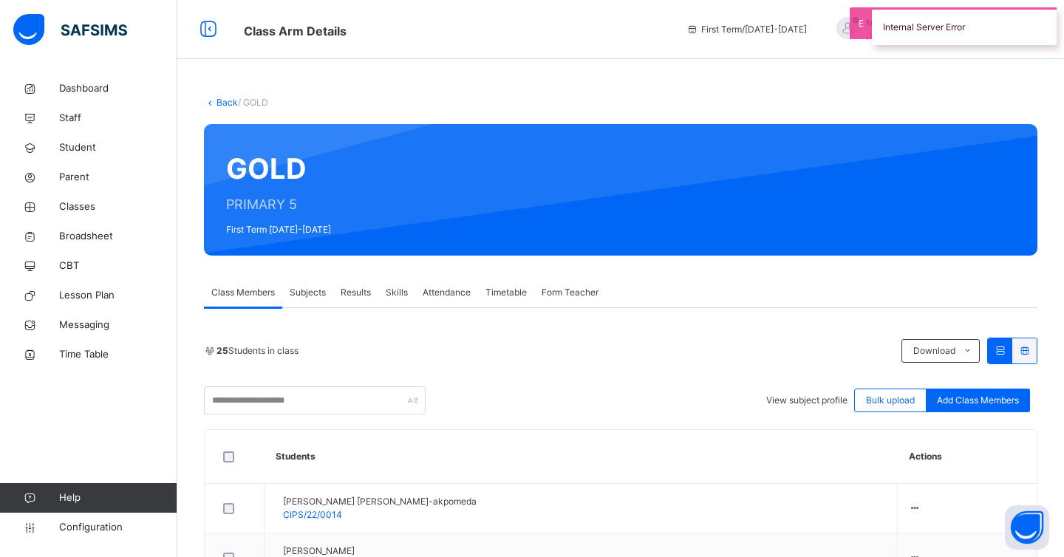
click at [223, 106] on link "Back" at bounding box center [227, 102] width 21 height 11
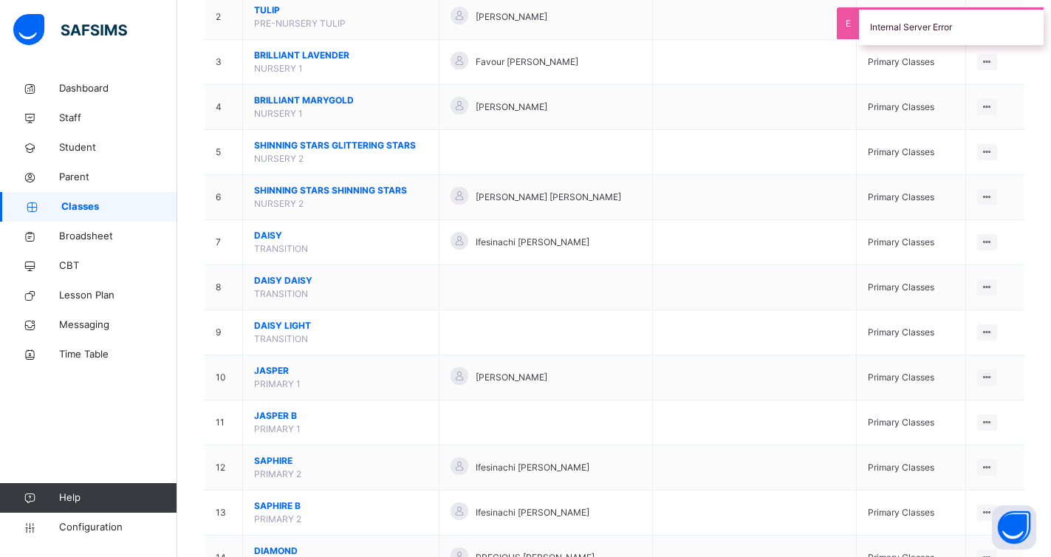
scroll to position [452, 0]
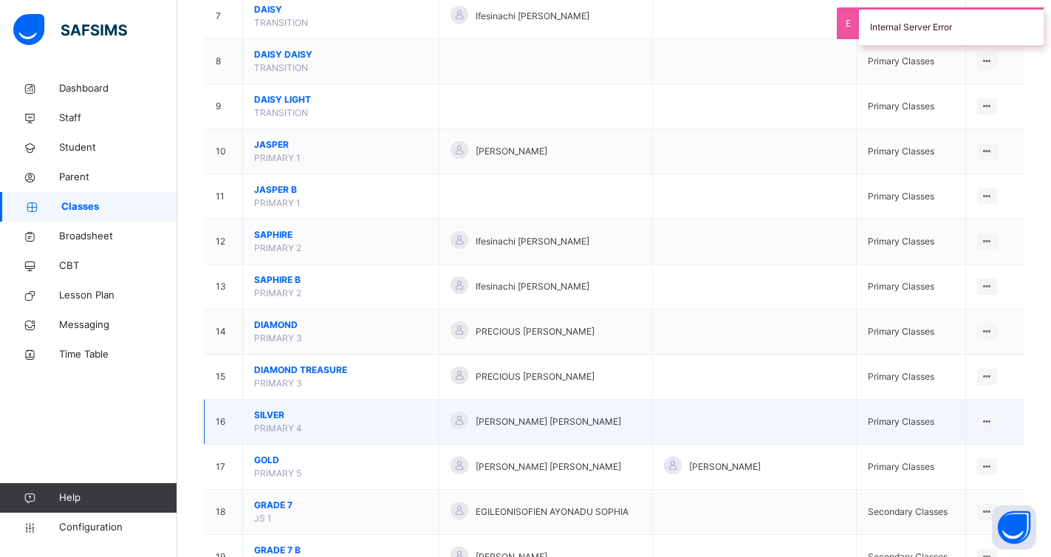
click at [275, 415] on span "SILVER" at bounding box center [341, 415] width 174 height 13
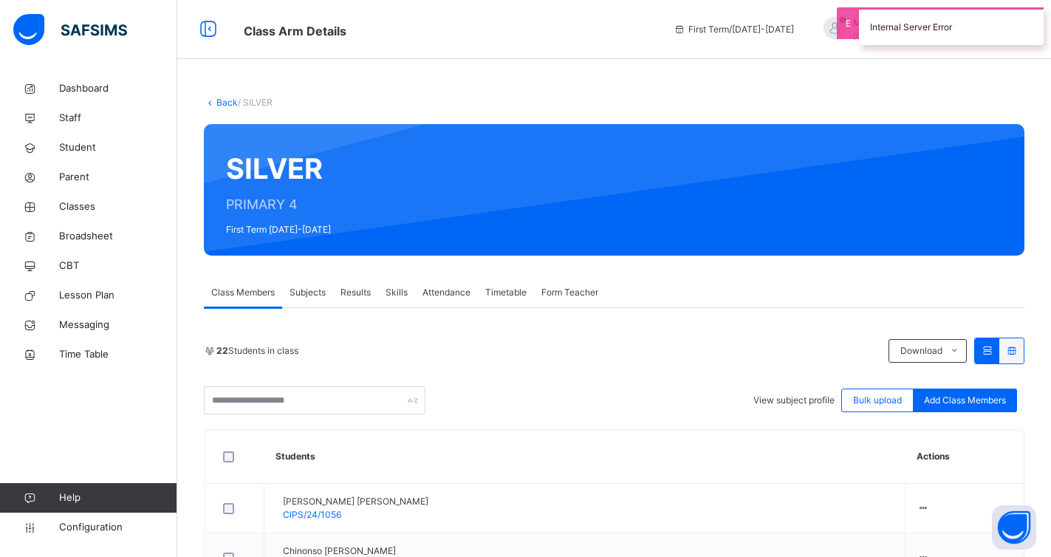
click at [227, 106] on link "Back" at bounding box center [227, 102] width 21 height 11
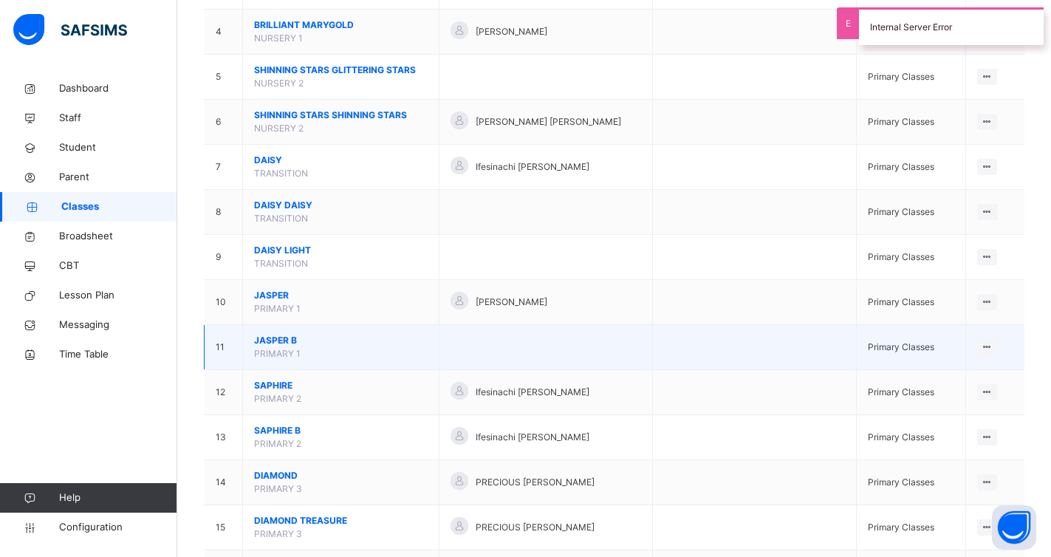
scroll to position [377, 0]
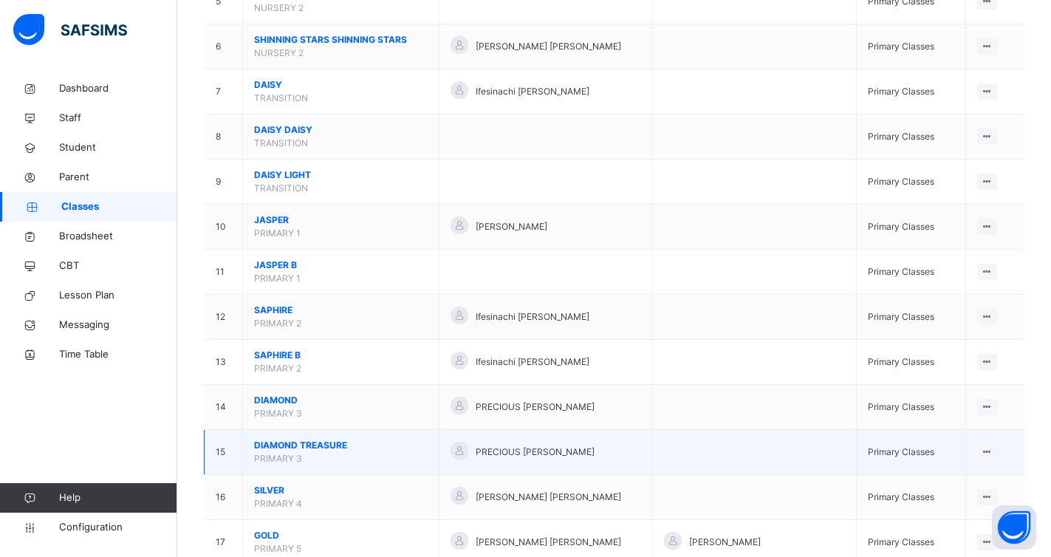
click at [278, 446] on span "DIAMOND TREASURE" at bounding box center [341, 445] width 174 height 13
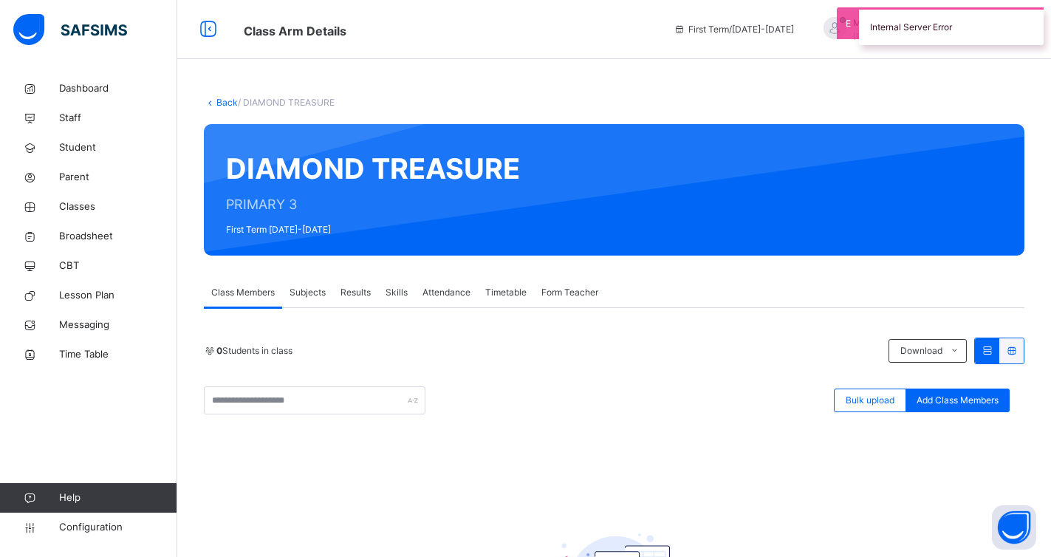
click at [225, 106] on link "Back" at bounding box center [227, 102] width 21 height 11
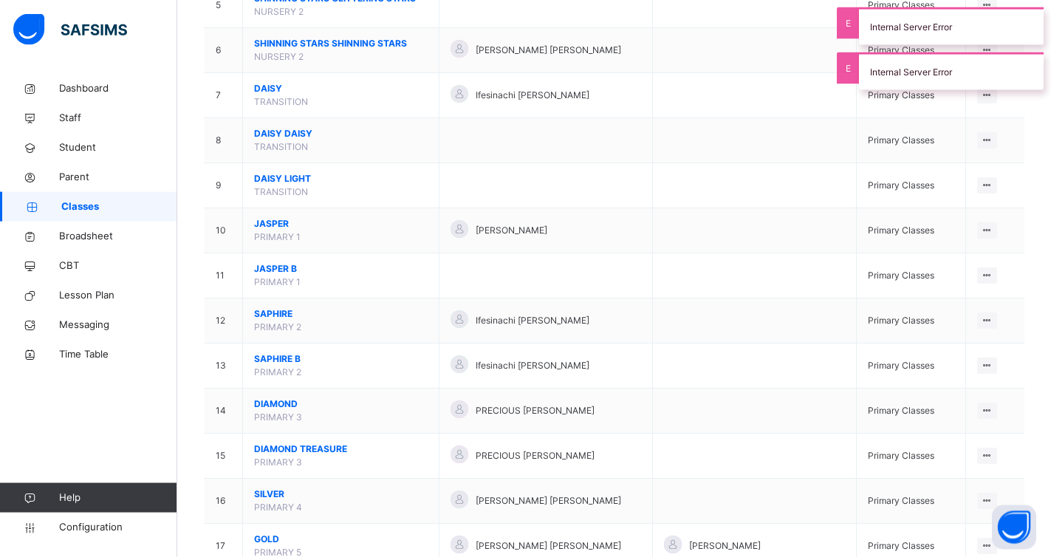
scroll to position [377, 0]
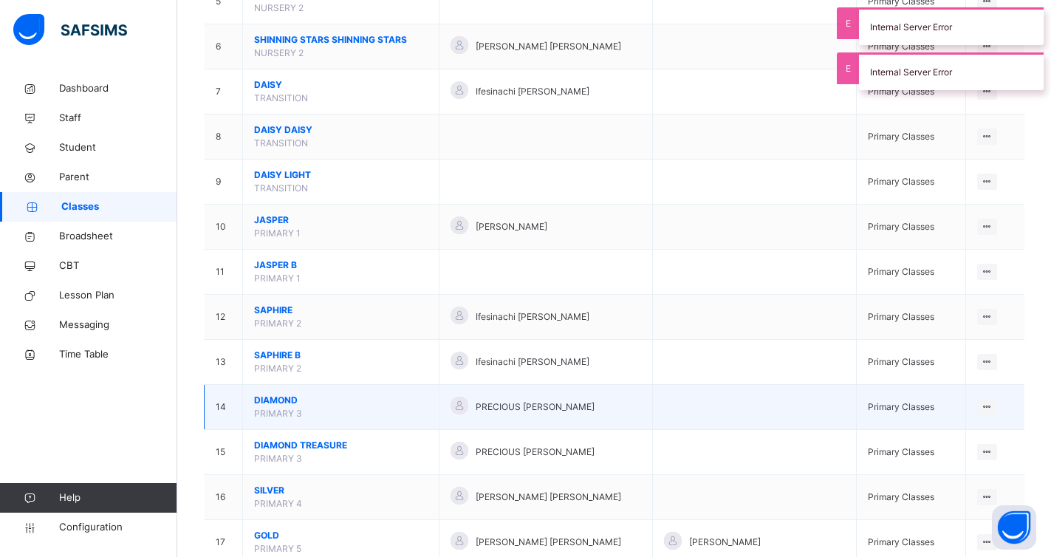
click at [283, 400] on span "DIAMOND" at bounding box center [341, 400] width 174 height 13
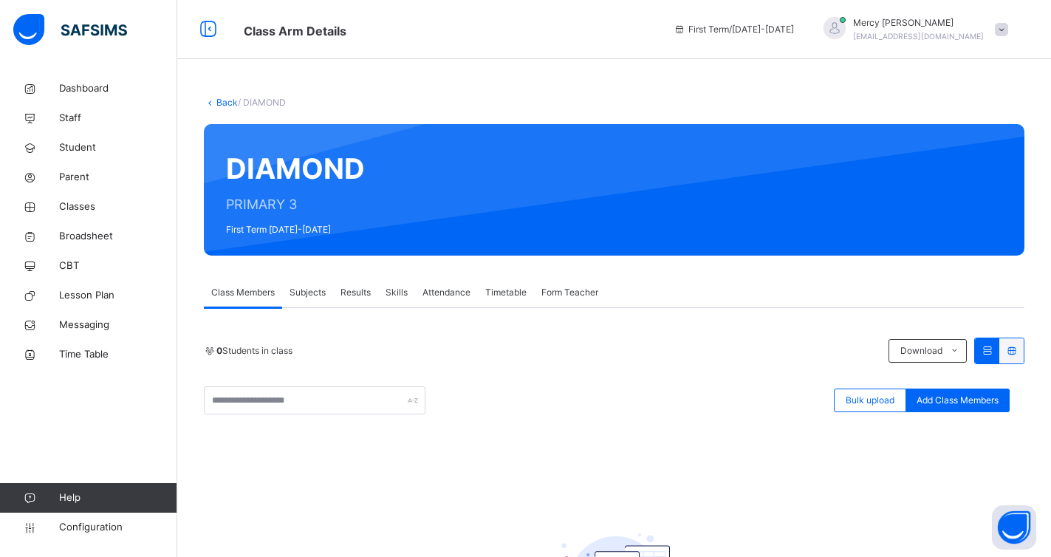
click at [1009, 29] on span at bounding box center [1001, 29] width 13 height 13
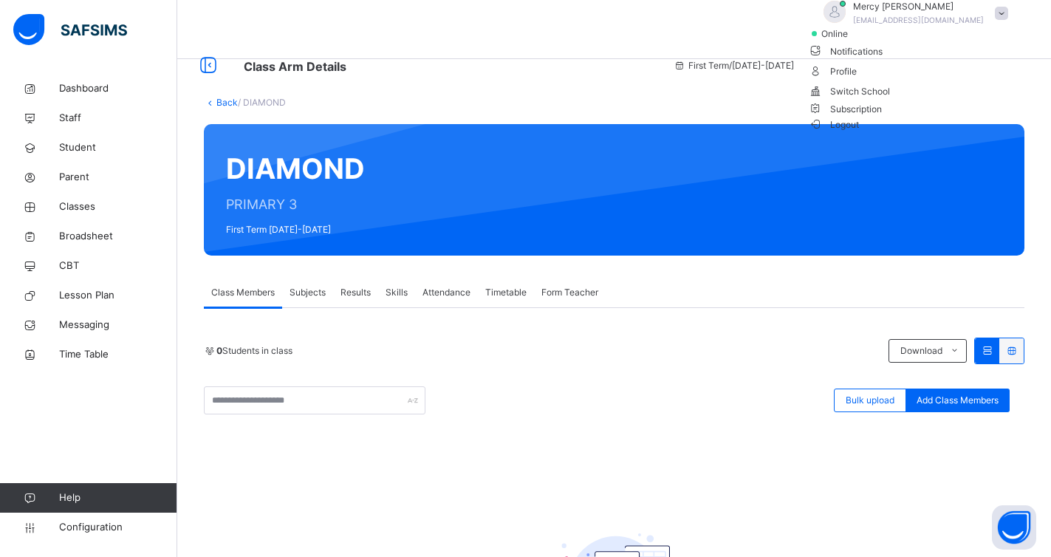
click at [860, 132] on span "Logout" at bounding box center [834, 125] width 51 height 16
